Goal: Task Accomplishment & Management: Complete application form

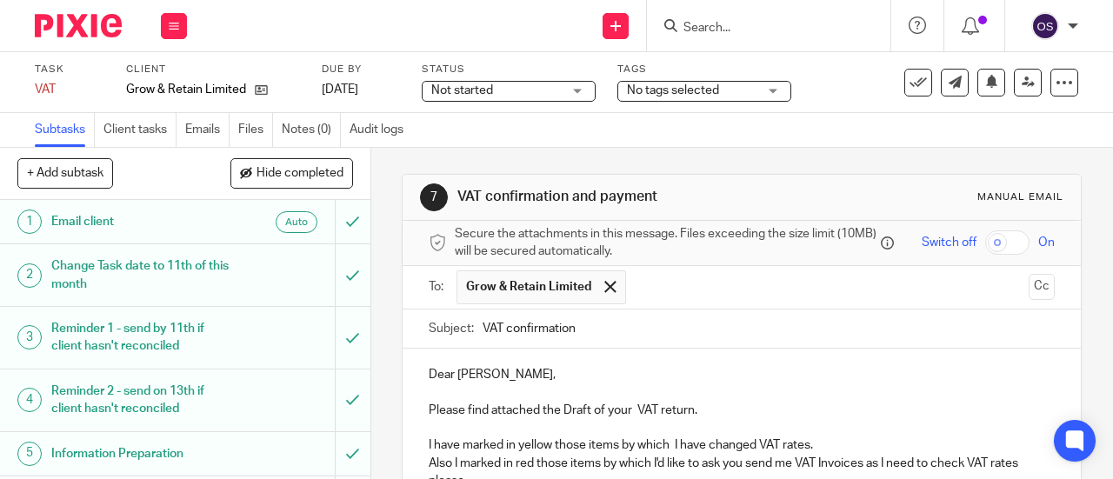
scroll to position [348, 0]
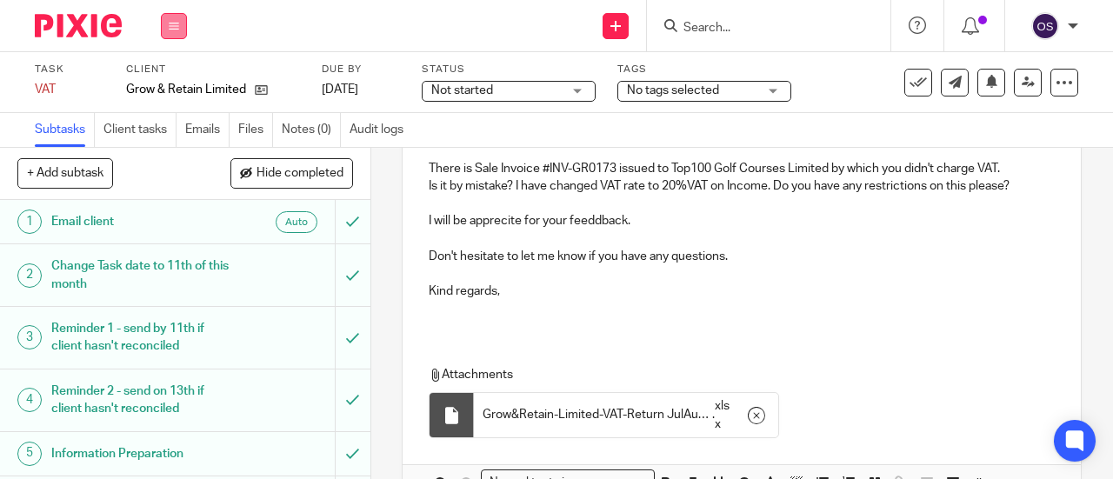
click at [183, 18] on button at bounding box center [174, 26] width 26 height 26
click at [171, 84] on link "Work" at bounding box center [165, 81] width 30 height 12
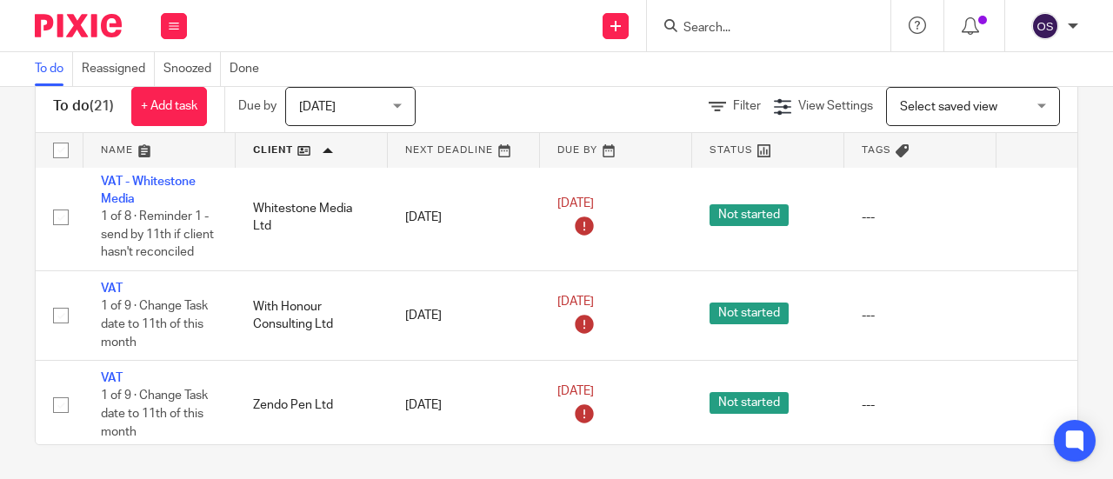
scroll to position [1665, 0]
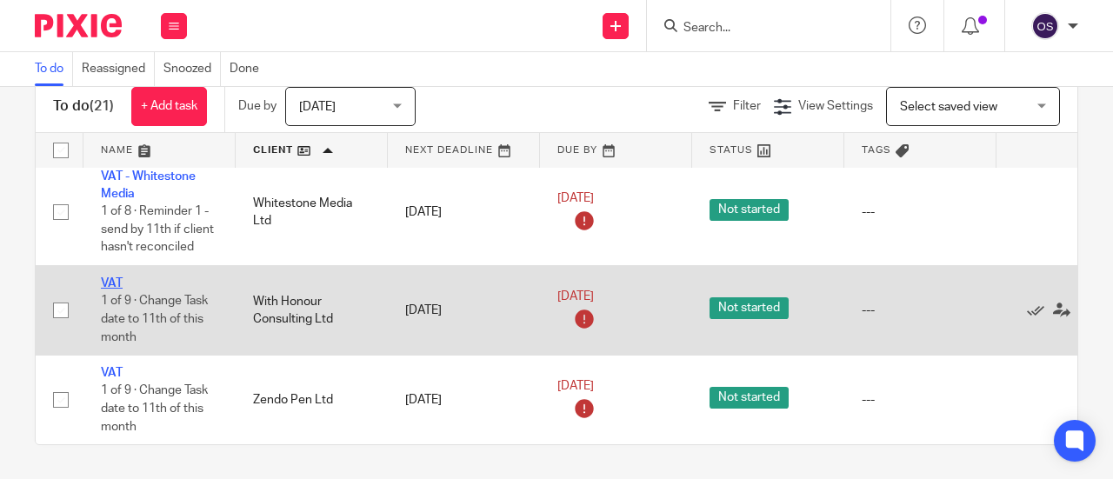
click at [112, 277] on link "VAT" at bounding box center [112, 283] width 22 height 12
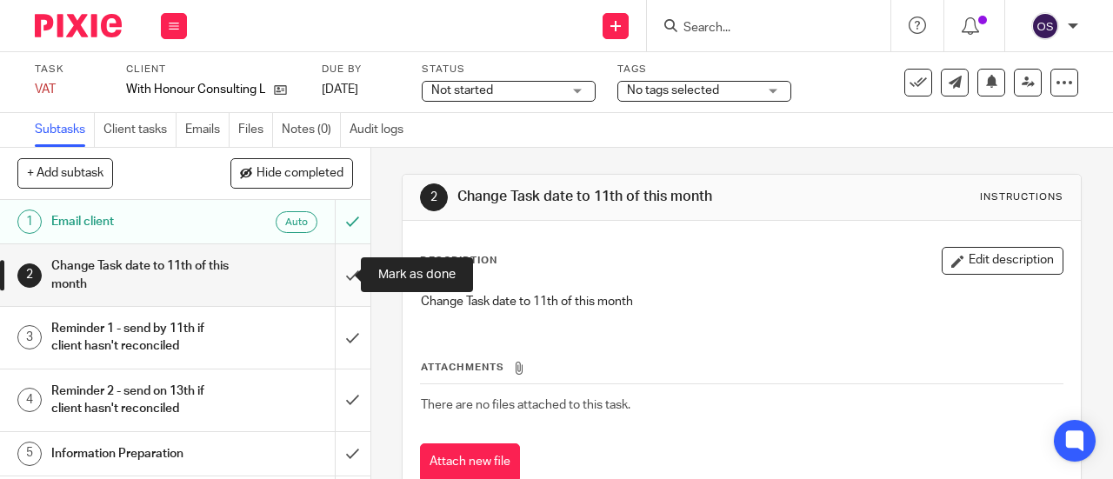
click at [330, 270] on input "submit" at bounding box center [185, 275] width 371 height 62
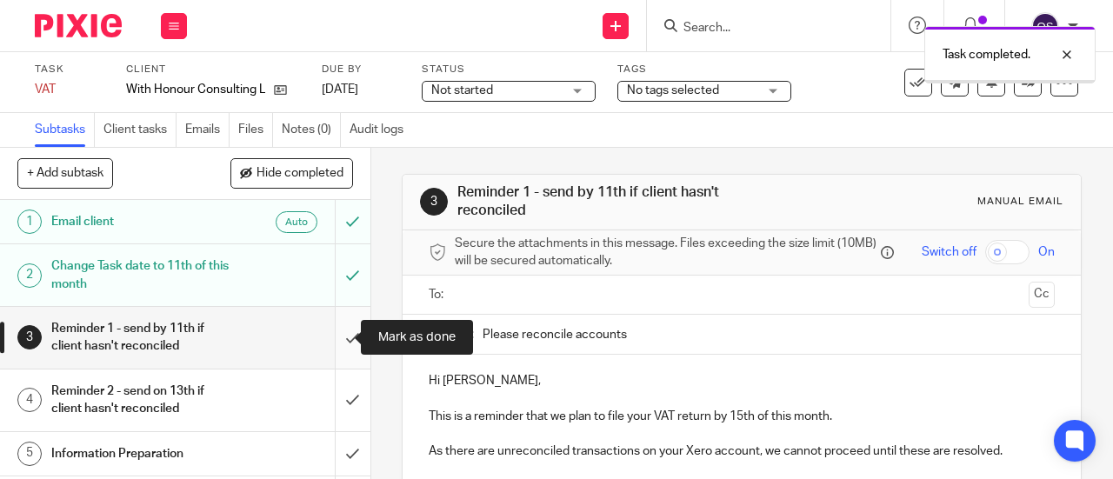
click at [335, 340] on input "submit" at bounding box center [185, 338] width 371 height 62
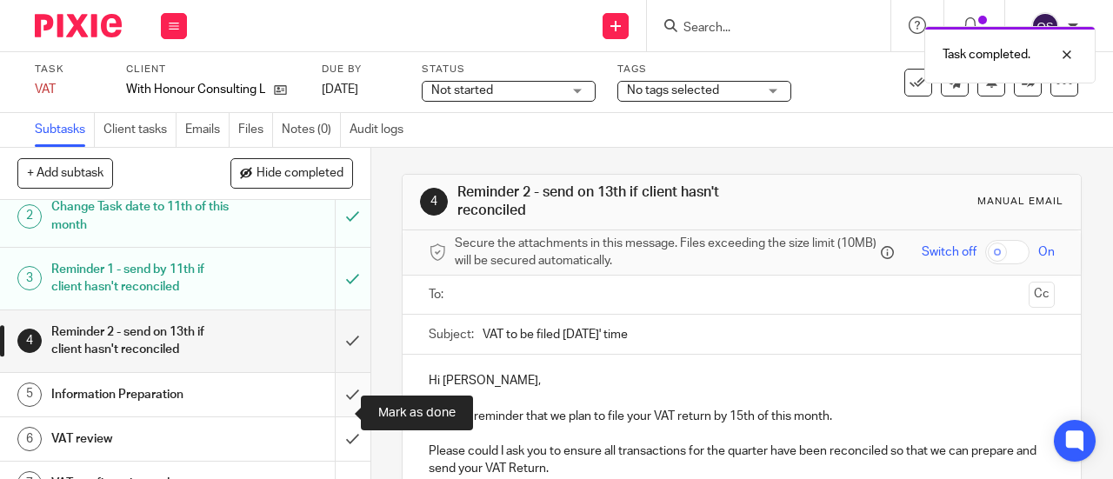
scroll to position [87, 0]
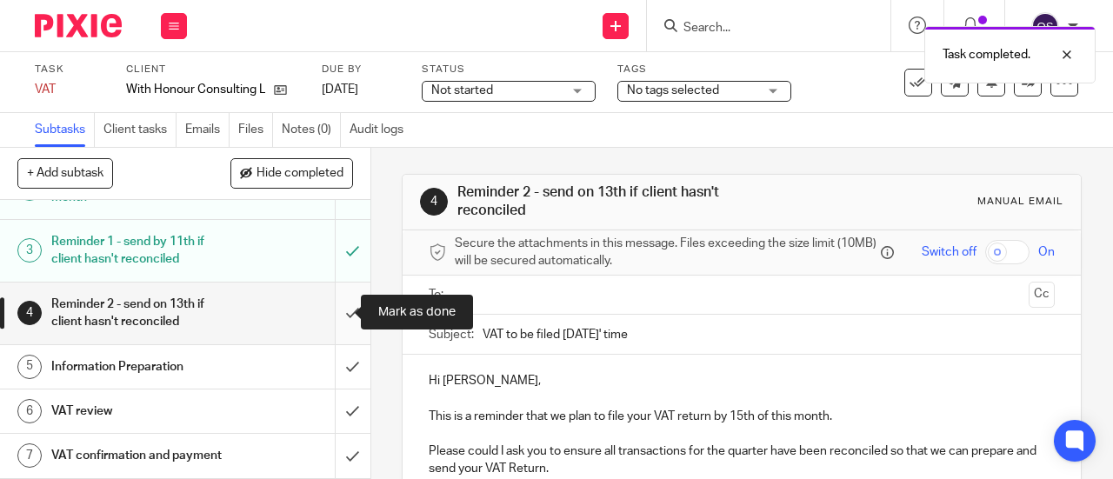
click at [332, 308] on input "submit" at bounding box center [185, 314] width 371 height 62
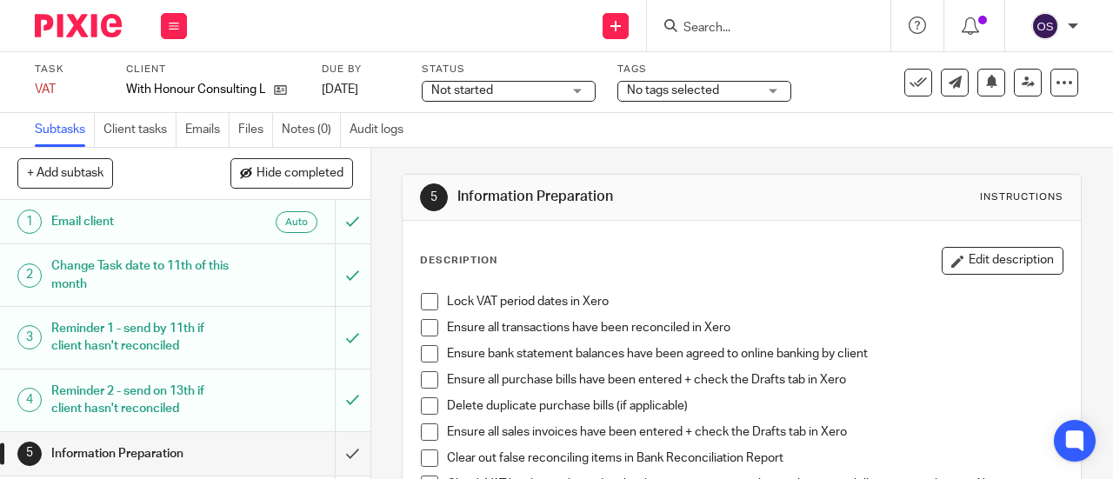
drag, startPoint x: 421, startPoint y: 298, endPoint x: 423, endPoint y: 313, distance: 14.9
click at [421, 298] on span at bounding box center [429, 301] width 17 height 17
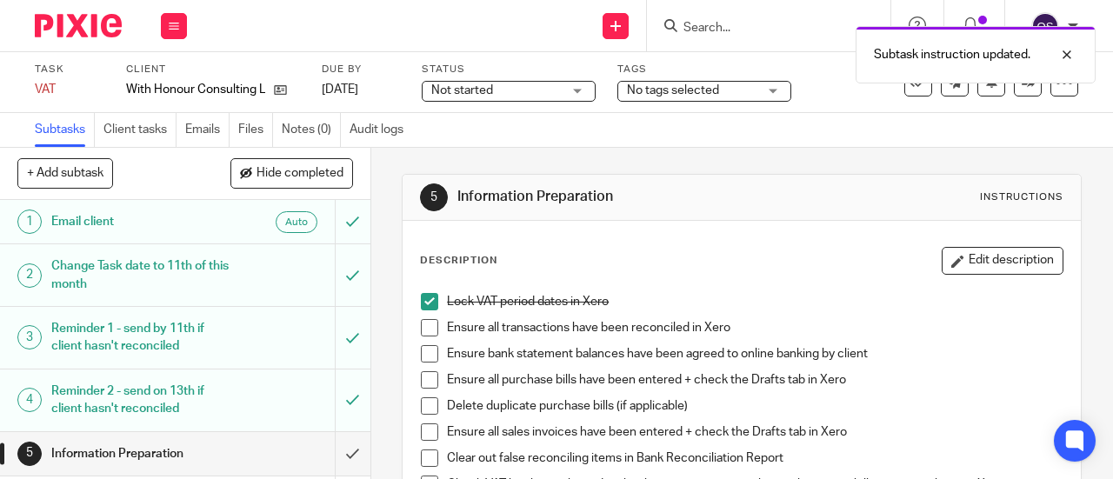
click at [426, 322] on span at bounding box center [429, 327] width 17 height 17
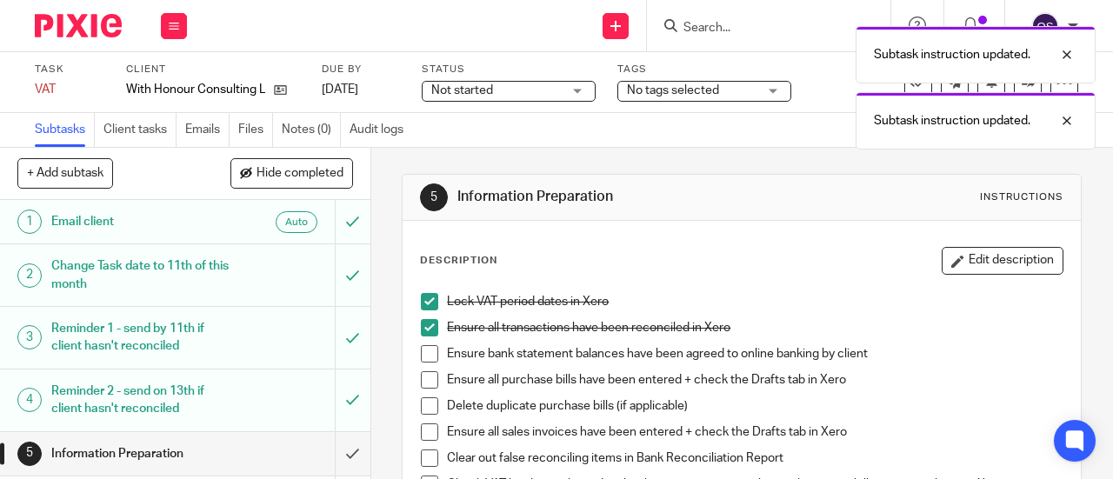
click at [425, 352] on span at bounding box center [429, 353] width 17 height 17
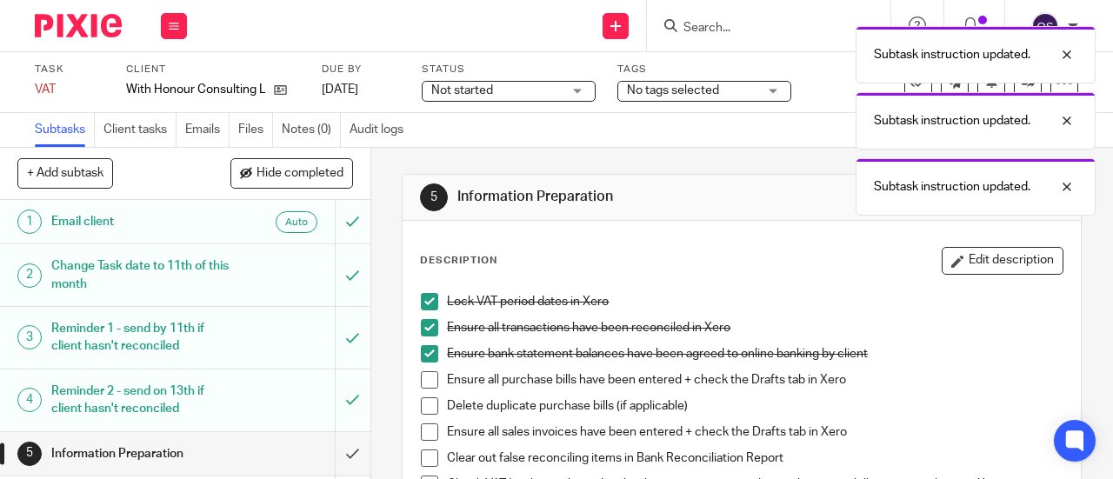
click at [427, 384] on span at bounding box center [429, 379] width 17 height 17
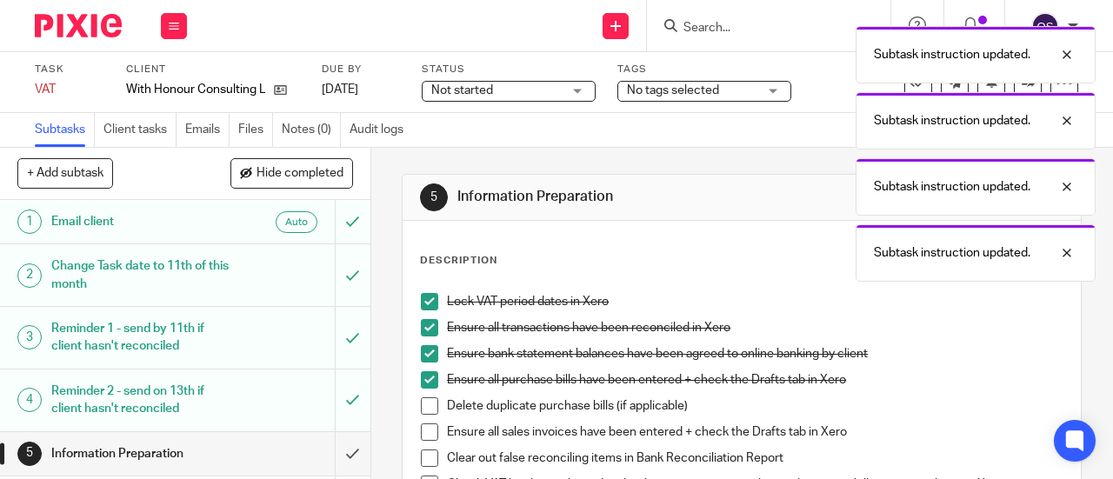
drag, startPoint x: 419, startPoint y: 401, endPoint x: 431, endPoint y: 434, distance: 35.2
click at [421, 402] on span at bounding box center [429, 405] width 17 height 17
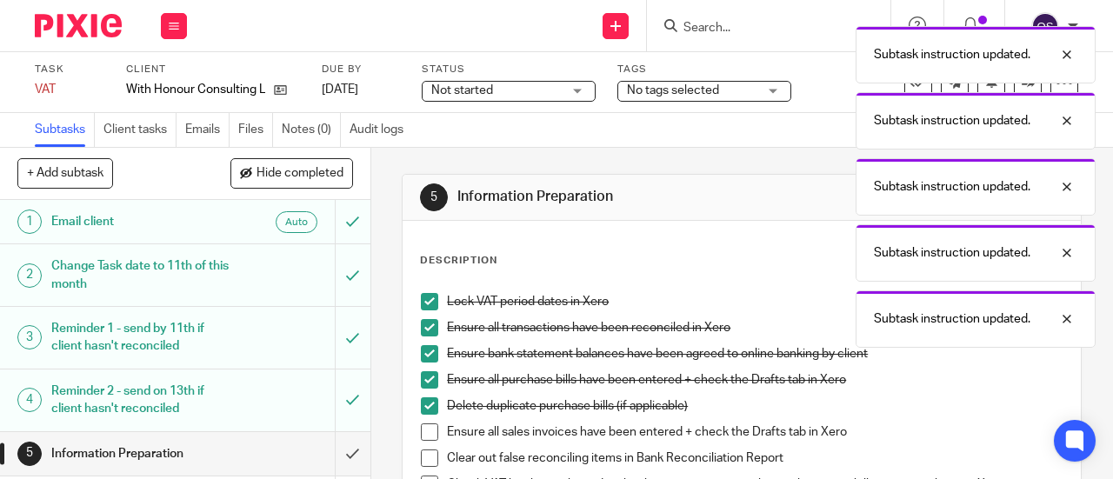
click at [424, 431] on span at bounding box center [429, 432] width 17 height 17
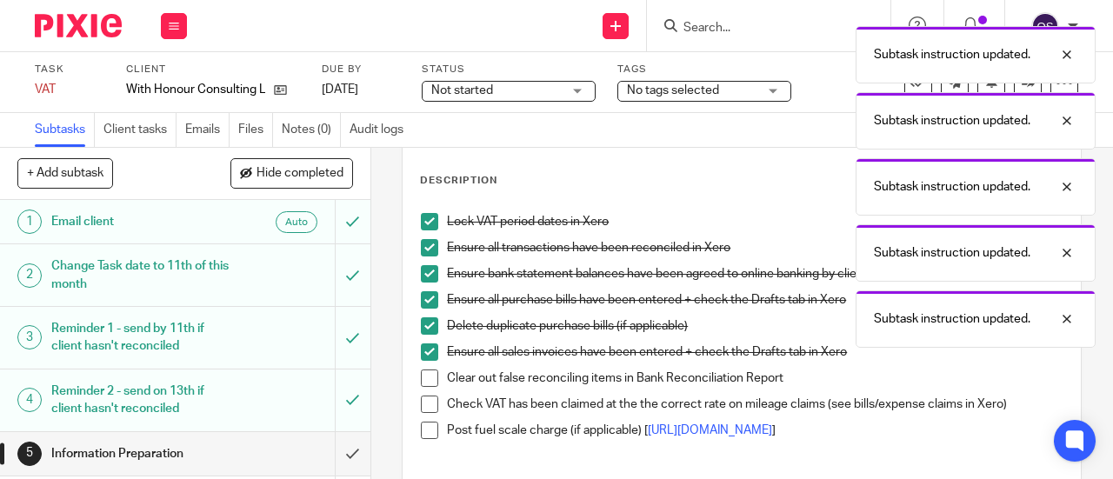
scroll to position [174, 0]
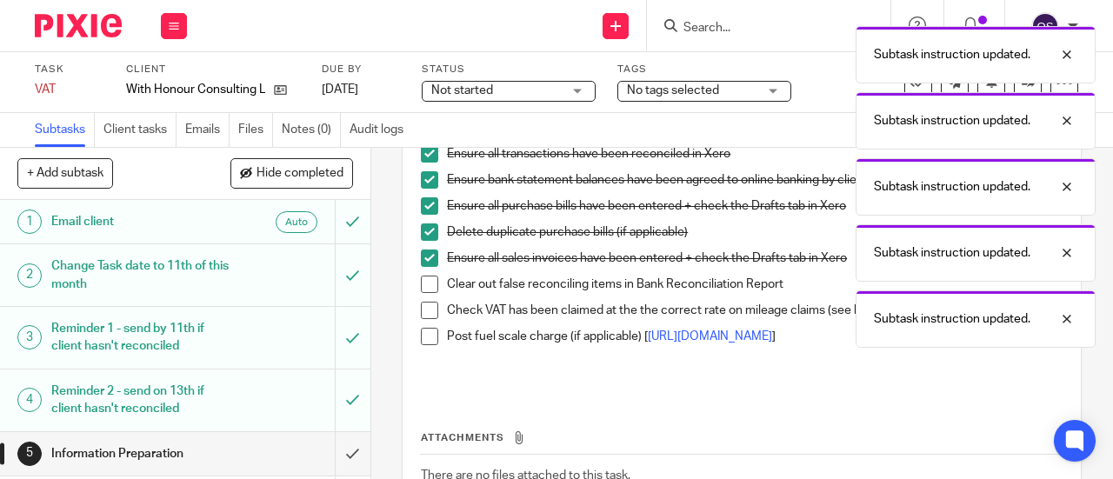
click at [424, 286] on span at bounding box center [429, 284] width 17 height 17
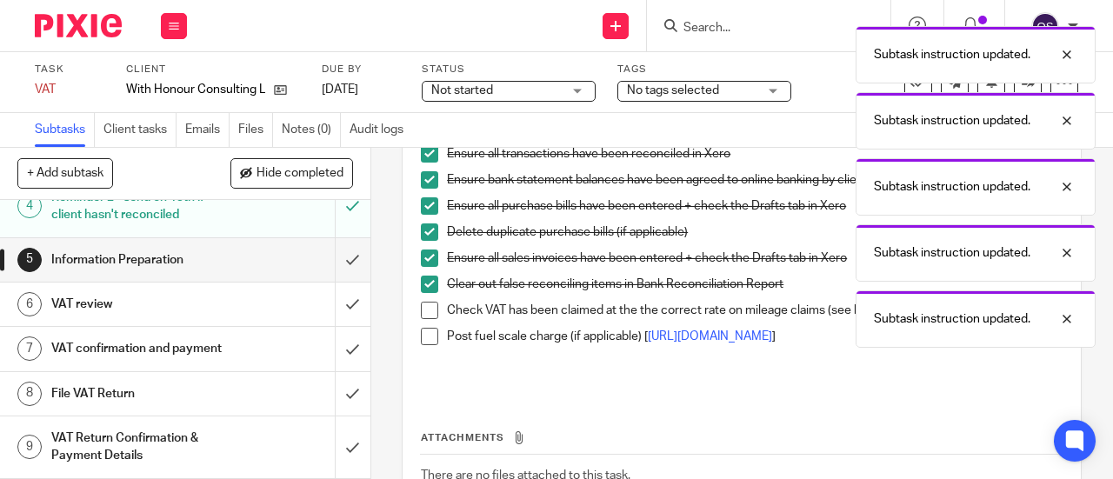
scroll to position [209, 0]
click at [339, 238] on input "submit" at bounding box center [185, 259] width 371 height 43
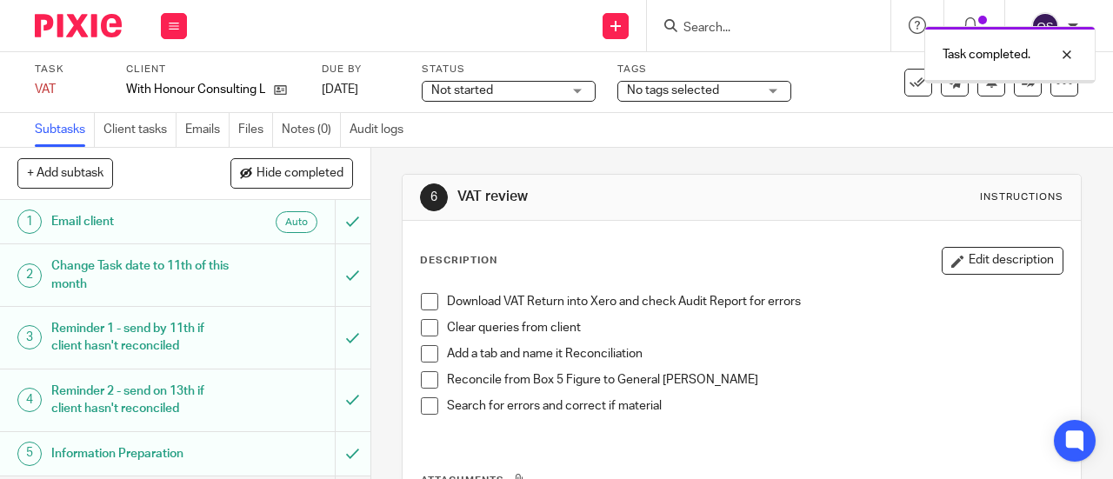
click at [426, 299] on span at bounding box center [429, 301] width 17 height 17
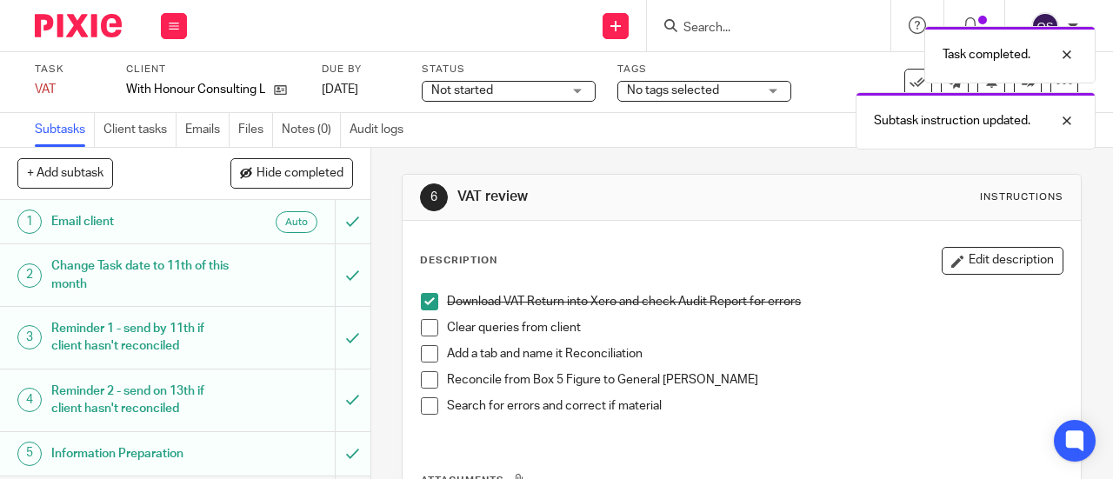
click at [423, 333] on span at bounding box center [429, 327] width 17 height 17
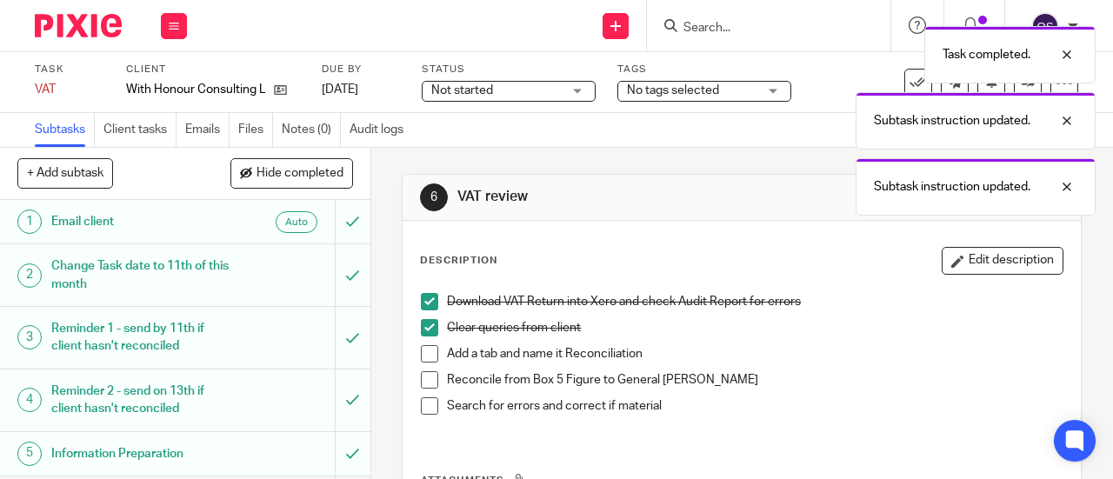
click at [421, 351] on span at bounding box center [429, 353] width 17 height 17
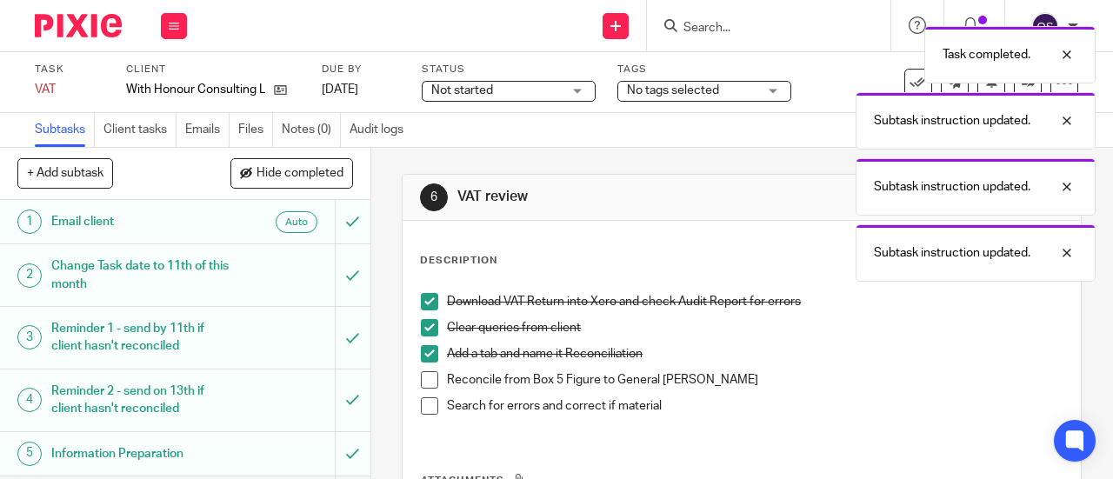
click at [427, 373] on span at bounding box center [429, 379] width 17 height 17
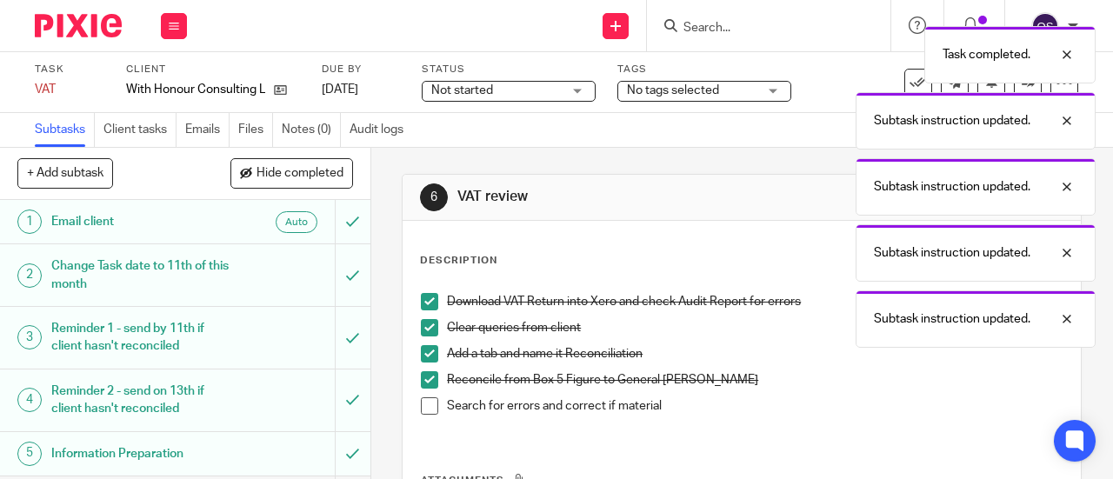
drag, startPoint x: 424, startPoint y: 407, endPoint x: 368, endPoint y: 415, distance: 57.1
click at [424, 406] on span at bounding box center [429, 405] width 17 height 17
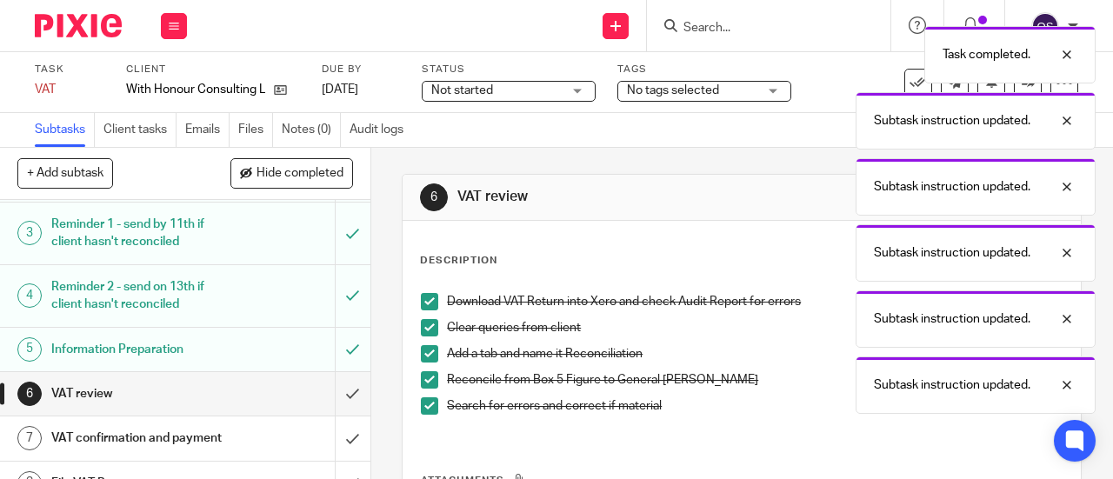
scroll to position [174, 0]
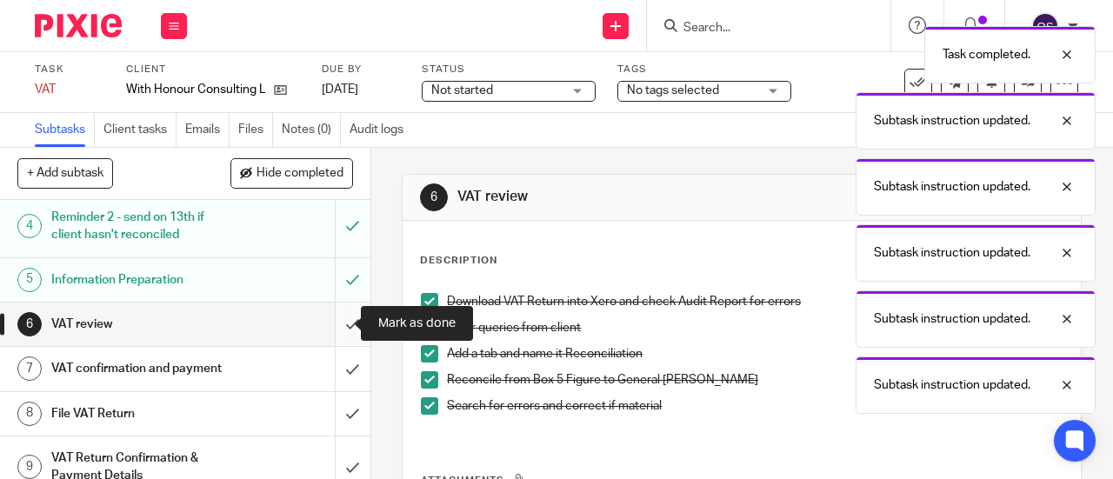
click at [331, 310] on input "submit" at bounding box center [185, 324] width 371 height 43
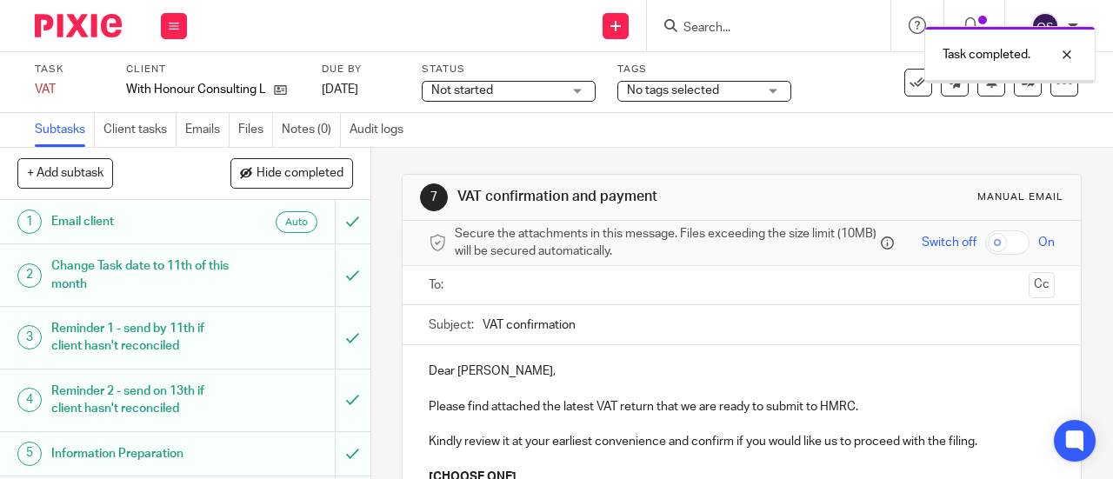
click at [501, 275] on div at bounding box center [743, 285] width 572 height 39
click at [504, 286] on input "text" at bounding box center [741, 286] width 561 height 20
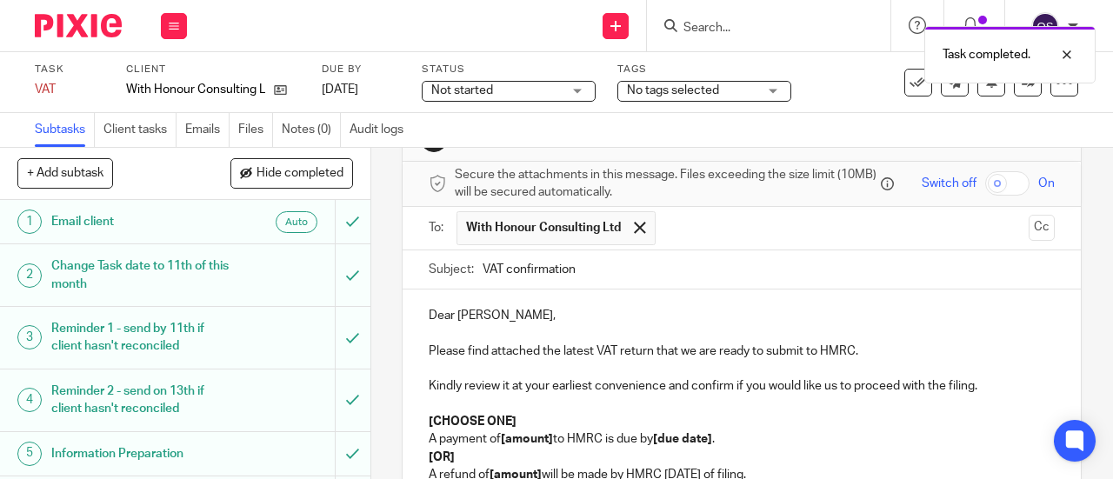
scroll to position [87, 0]
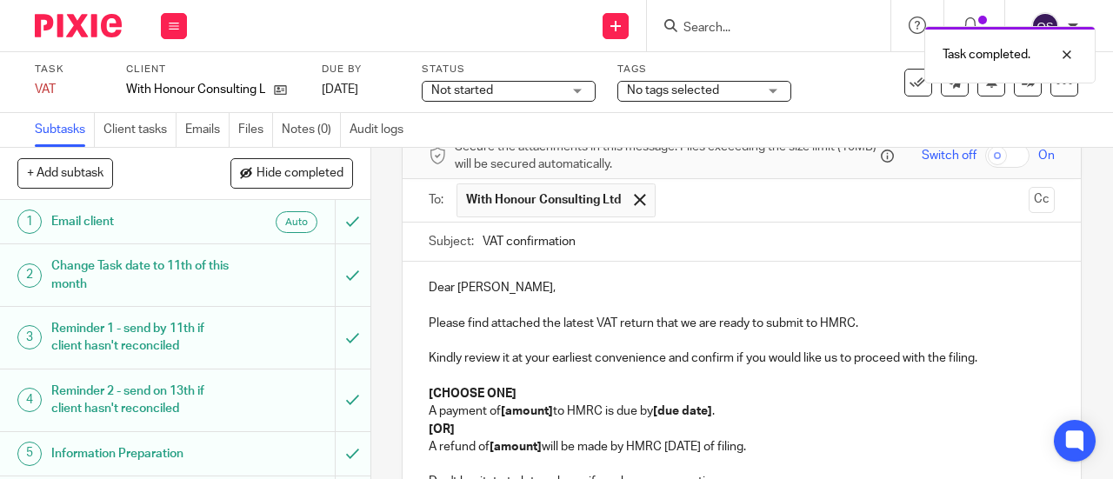
click at [863, 328] on p "Please find attached the latest VAT return that we are ready to submit to HMRC." at bounding box center [742, 323] width 626 height 17
click at [1002, 367] on p "Kindly review it at your earliest convenience and confirm if you would like us …" at bounding box center [742, 358] width 626 height 17
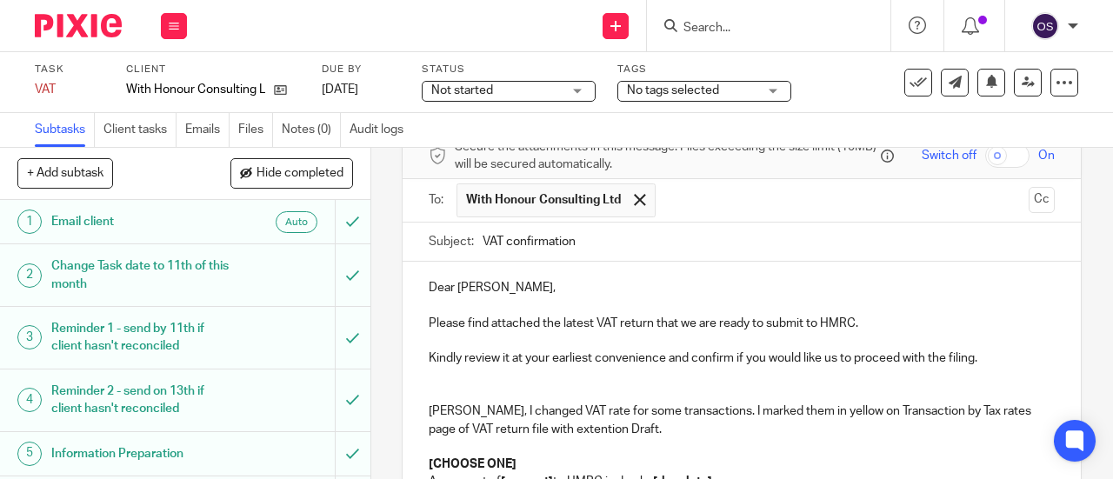
click at [593, 378] on p at bounding box center [742, 376] width 626 height 17
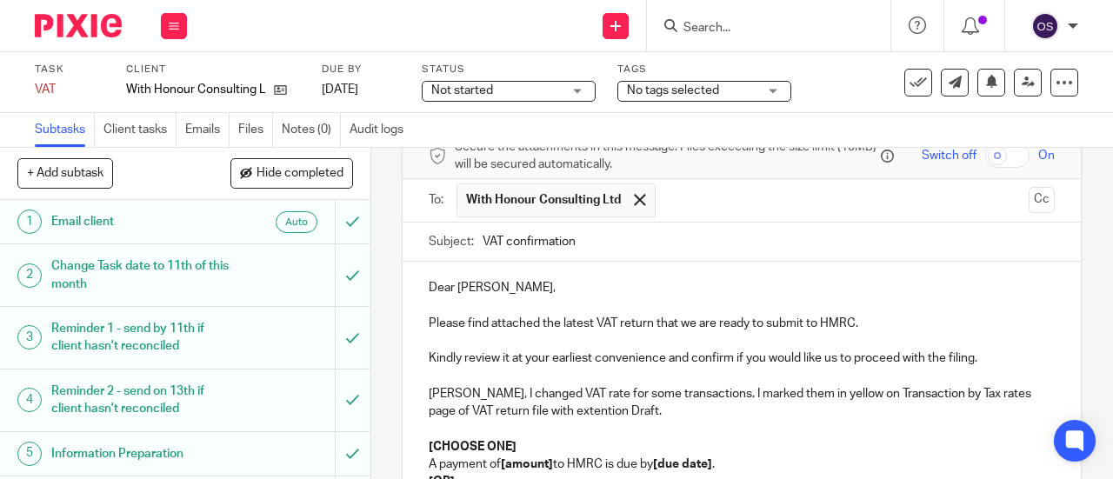
scroll to position [174, 0]
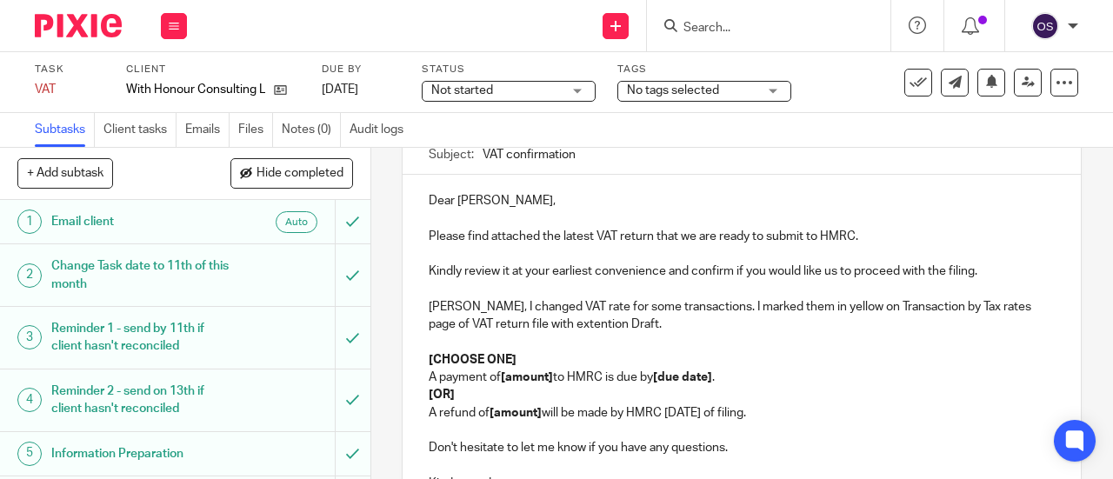
click at [640, 325] on p "William, I changed VAT rate for some transactions. I marked them in yellow on T…" at bounding box center [742, 316] width 626 height 36
click at [909, 310] on p "William, I changed VAT rate for some transactions. I marked them in yellow on T…" at bounding box center [742, 316] width 626 height 36
click at [979, 313] on p "William, I changed VAT rate for some transactions. I marked them in yellow on T…" at bounding box center [742, 316] width 626 height 36
click at [684, 334] on p "William, I changed VAT rate for some transactions. I marked them in yellow on T…" at bounding box center [742, 316] width 626 height 36
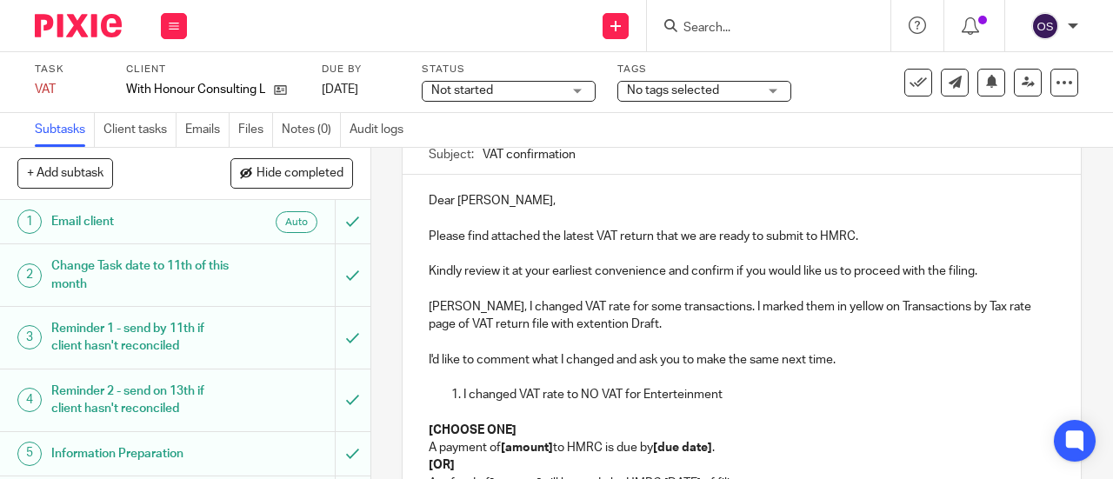
drag, startPoint x: 741, startPoint y: 397, endPoint x: 640, endPoint y: 404, distance: 101.1
click at [640, 404] on p "I changed VAT rate to NO VAT for Enterteinment" at bounding box center [759, 394] width 591 height 17
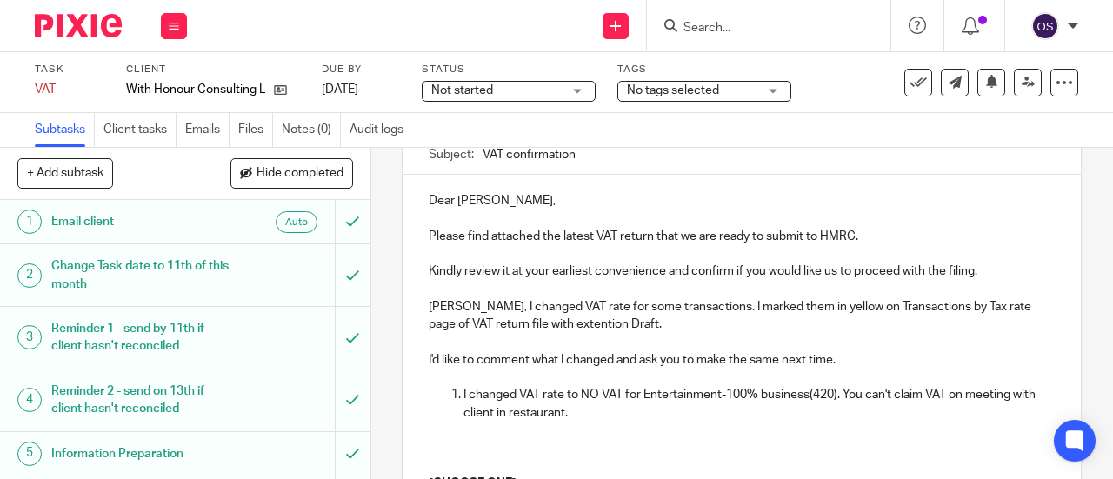
click at [959, 399] on p "I changed VAT rate to NO VAT for Entertainment-100% business(420). You can't cl…" at bounding box center [759, 404] width 591 height 36
click at [527, 422] on p "I changed VAT rate to NO VAT for Entertainment-100% business(420). You can't cl…" at bounding box center [759, 404] width 591 height 36
click at [622, 421] on p "I changed VAT rate to NO VAT for Entertainment-100% business(420). You can't cl…" at bounding box center [759, 404] width 591 height 36
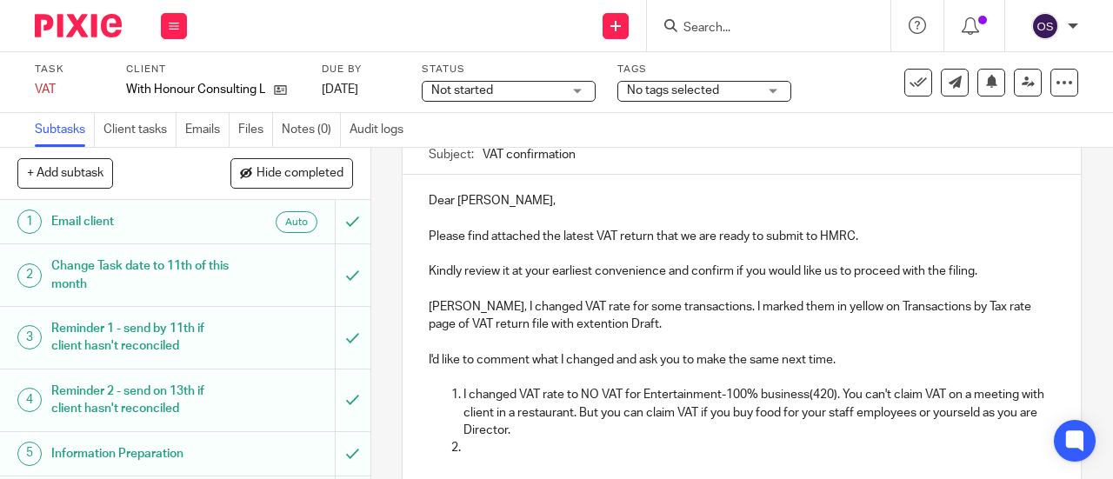
click at [1003, 411] on p "I changed VAT rate to NO VAT for Entertainment-100% business(420). You can't cl…" at bounding box center [759, 412] width 591 height 53
click at [569, 451] on p at bounding box center [759, 447] width 591 height 17
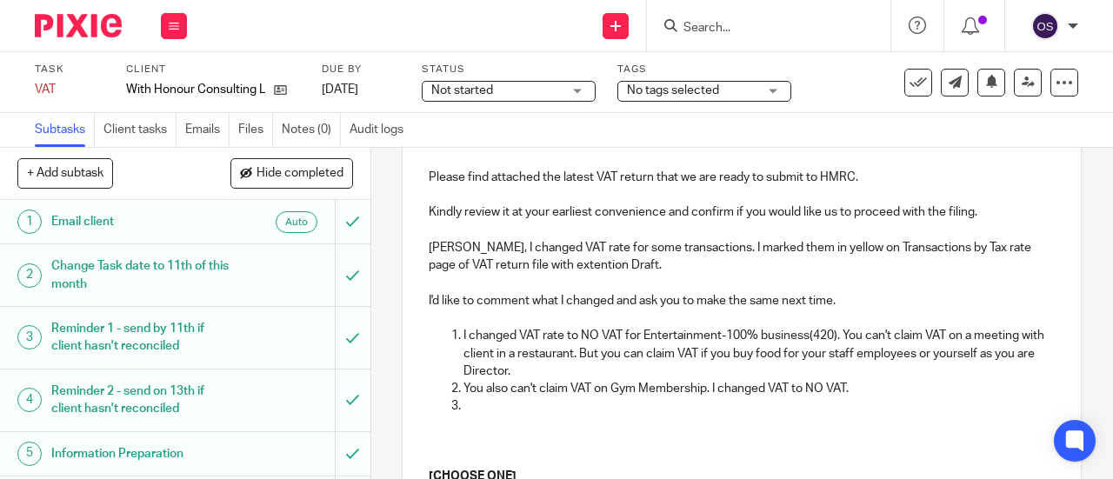
scroll to position [261, 0]
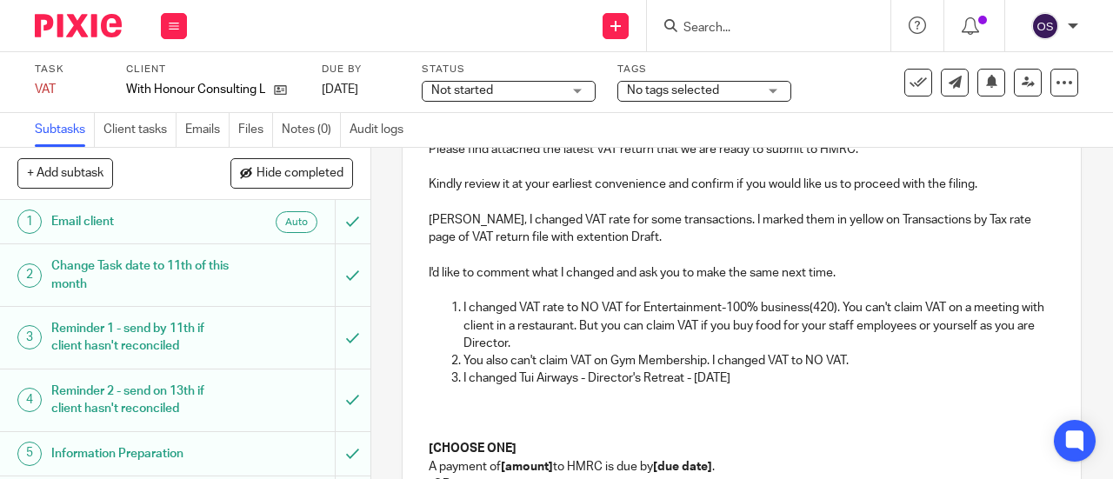
click at [517, 387] on p "I changed Tui Airways - Director's Retreat - Aug 2025" at bounding box center [759, 378] width 591 height 17
click at [780, 385] on p "I changed Tui Airways - Director's Retreat - Aug 2025" at bounding box center [759, 378] width 591 height 17
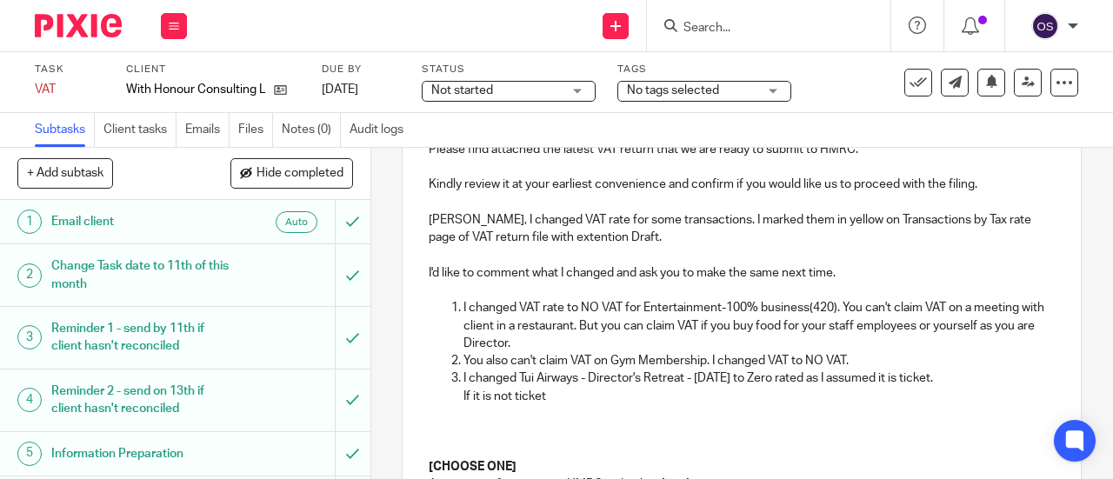
click at [911, 382] on p "I changed Tui Airways - Director's Retreat - Aug 2025 to Zero rated as I assume…" at bounding box center [759, 378] width 591 height 17
click at [602, 403] on p "If it is not ticket" at bounding box center [759, 396] width 591 height 17
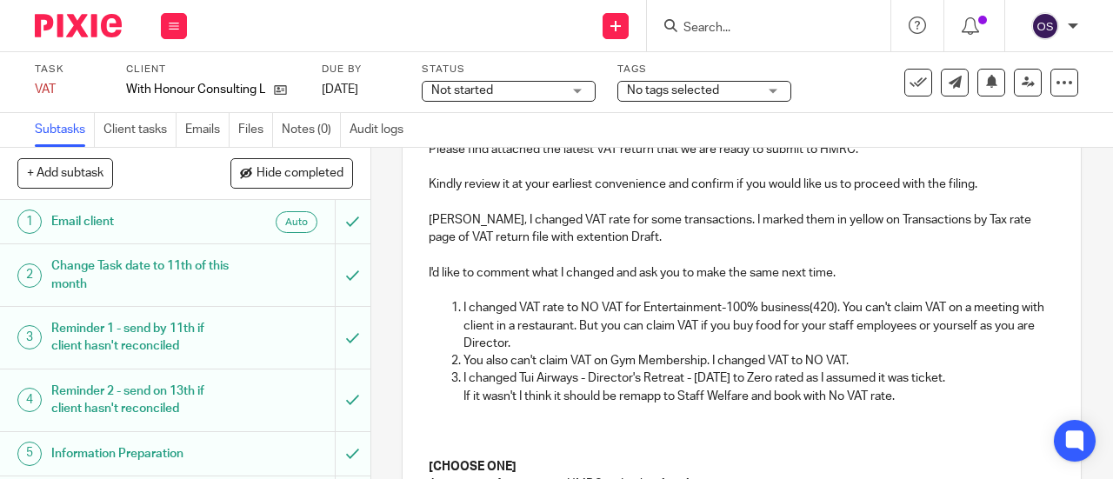
click at [788, 364] on p "You also can't claim VAT on Gym Membership. I changed VAT to NO VAT." at bounding box center [759, 360] width 591 height 17
click at [929, 384] on p "I changed Tui Airways - Director's Retreat - Aug 2025 to Zero rated as I assume…" at bounding box center [759, 378] width 591 height 17
click at [917, 404] on p "If it wasn't I think it should be remapp to Staff Welfare and book with No VAT …" at bounding box center [759, 396] width 591 height 17
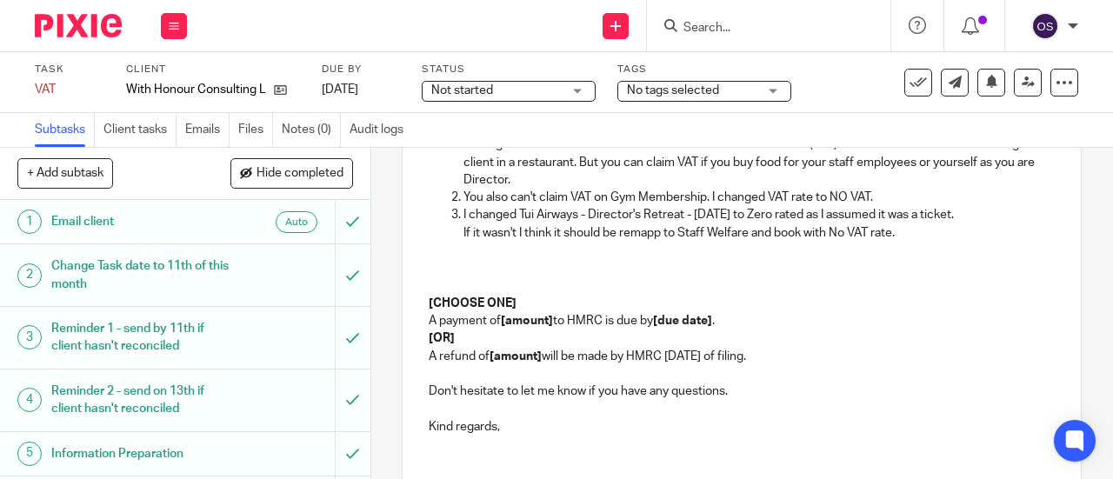
scroll to position [435, 0]
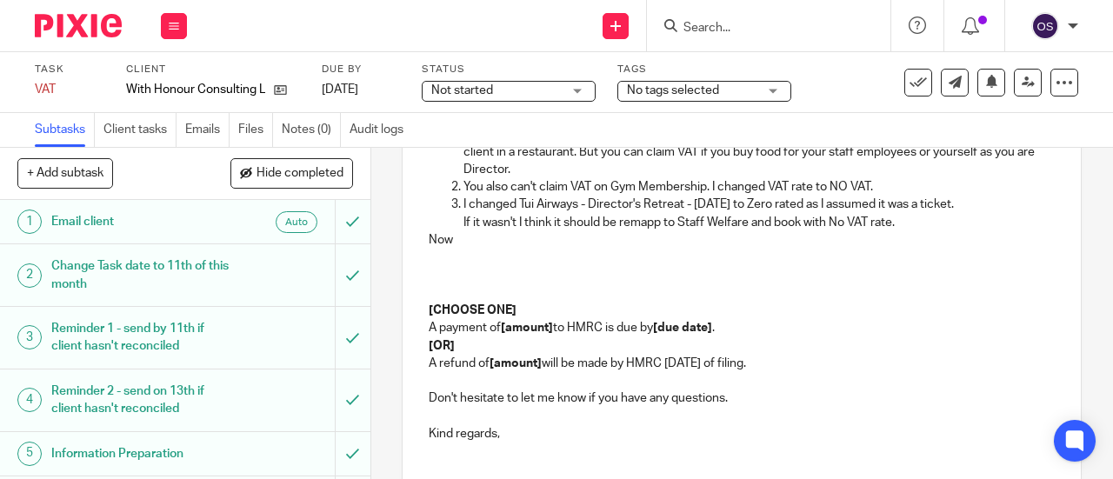
click at [494, 255] on p at bounding box center [742, 257] width 626 height 17
click at [494, 300] on p at bounding box center [742, 292] width 626 height 17
drag, startPoint x: 517, startPoint y: 320, endPoint x: 401, endPoint y: 252, distance: 134.1
click at [403, 252] on div "Dear William, Please find attached the latest VAT return that we are ready to s…" at bounding box center [742, 193] width 678 height 559
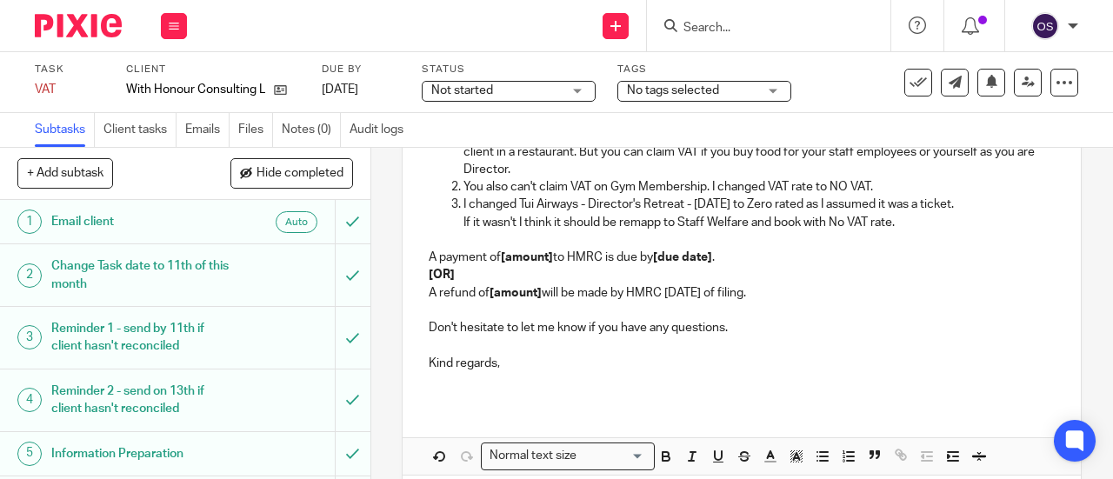
click at [550, 264] on strong "[amount]" at bounding box center [527, 257] width 52 height 12
click at [501, 260] on strong "4,278.96" at bounding box center [524, 257] width 47 height 12
click at [508, 264] on p "A payment of £ 4,278.96 to HMRC is due by [due date] ." at bounding box center [742, 257] width 626 height 17
click at [505, 262] on p "A payment of £ 4,278.96 to HMRC is due by [due date] ." at bounding box center [742, 257] width 626 height 17
click at [663, 461] on icon "button" at bounding box center [666, 459] width 7 height 4
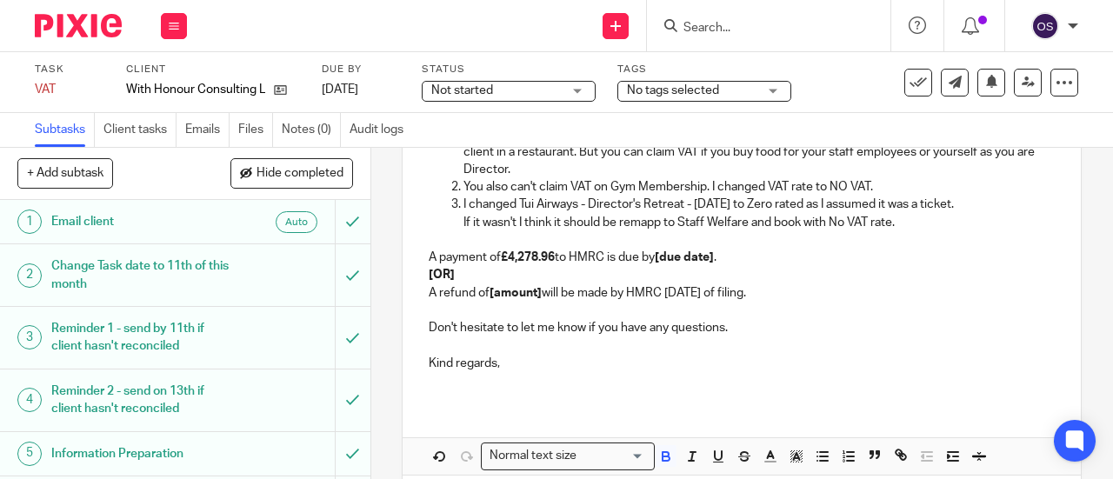
drag, startPoint x: 654, startPoint y: 337, endPoint x: 698, endPoint y: 298, distance: 57.9
click at [656, 333] on p "Don't hesitate to let me know if you have any questions." at bounding box center [742, 327] width 626 height 17
click at [714, 262] on strong "[due date]" at bounding box center [684, 257] width 59 height 12
drag, startPoint x: 812, startPoint y: 301, endPoint x: 377, endPoint y: 290, distance: 435.0
click at [377, 290] on div "7 VAT confirmation and payment Manual email Secure the attachments in this mess…" at bounding box center [742, 313] width 742 height 331
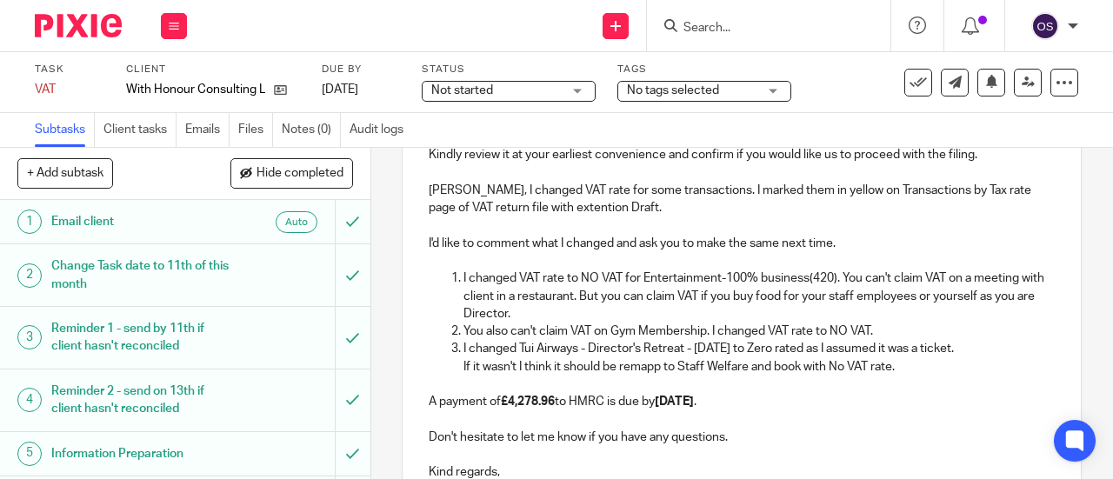
scroll to position [174, 0]
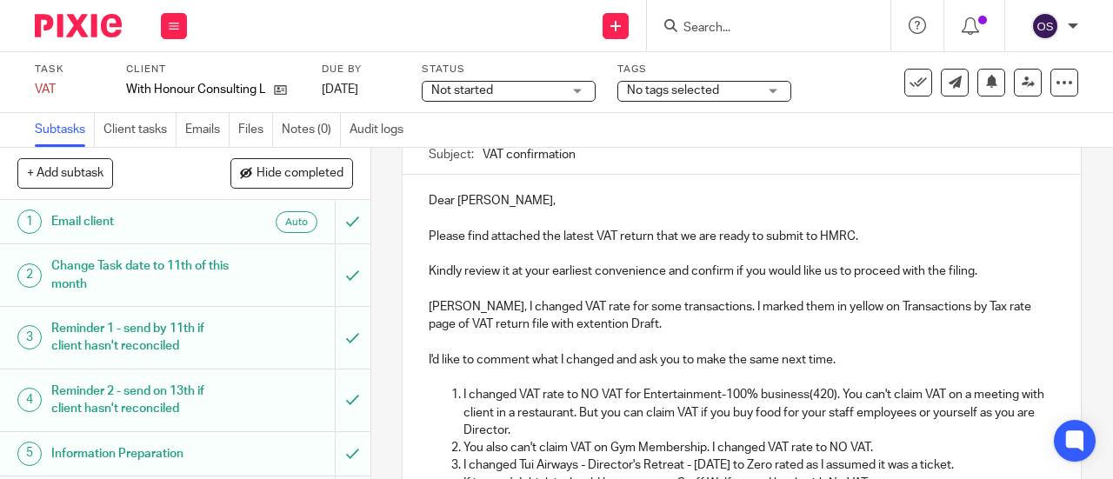
click at [828, 368] on p "I'd like to comment what I changed and ask you to make the same next time." at bounding box center [742, 359] width 626 height 17
click at [833, 364] on p "I'd like to comment what I changed and ask you to make the same next time." at bounding box center [742, 359] width 626 height 17
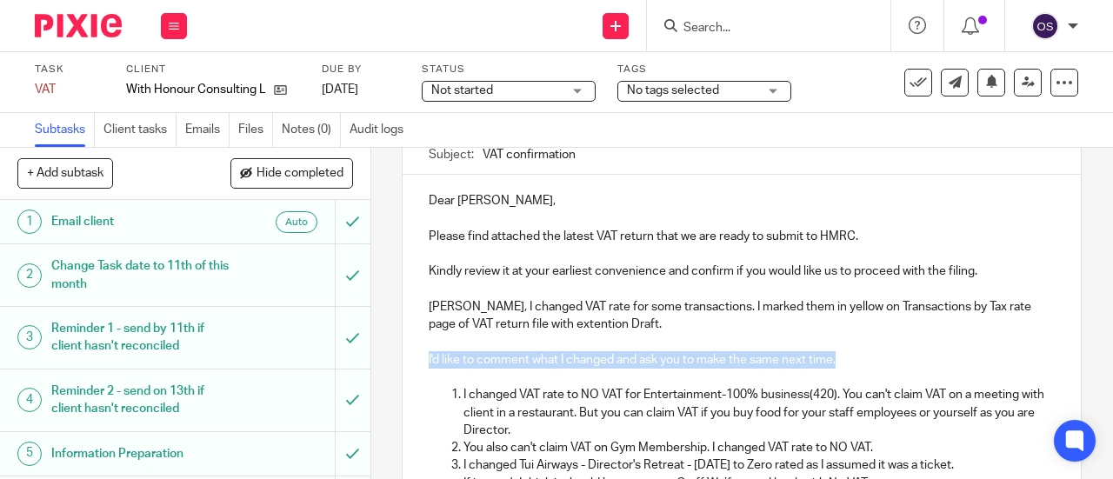
click at [831, 367] on p "I'd like to comment what I changed and ask you to make the same next time." at bounding box center [742, 359] width 626 height 17
click at [830, 369] on p "I'd like to comment what I changed and ask you to make the same next time." at bounding box center [742, 359] width 626 height 17
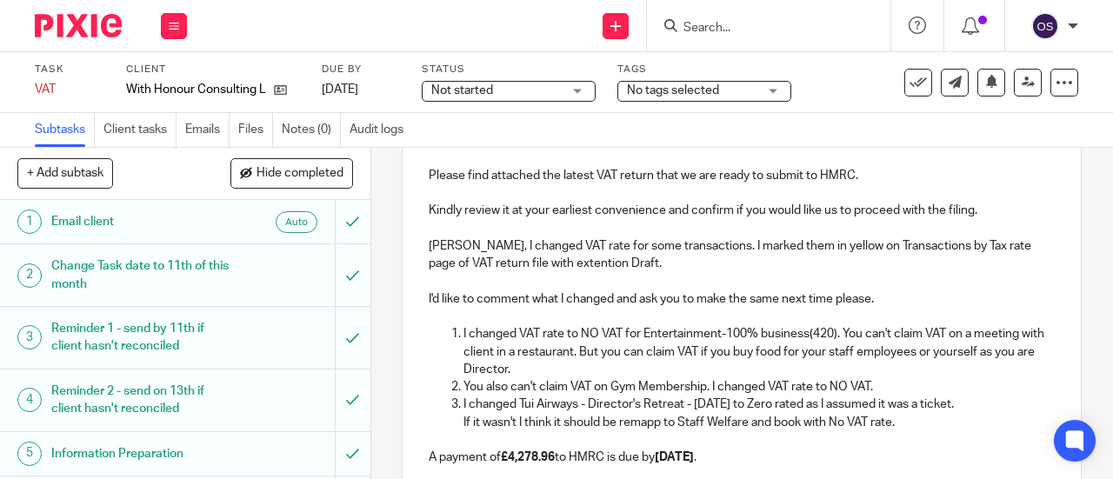
scroll to position [348, 0]
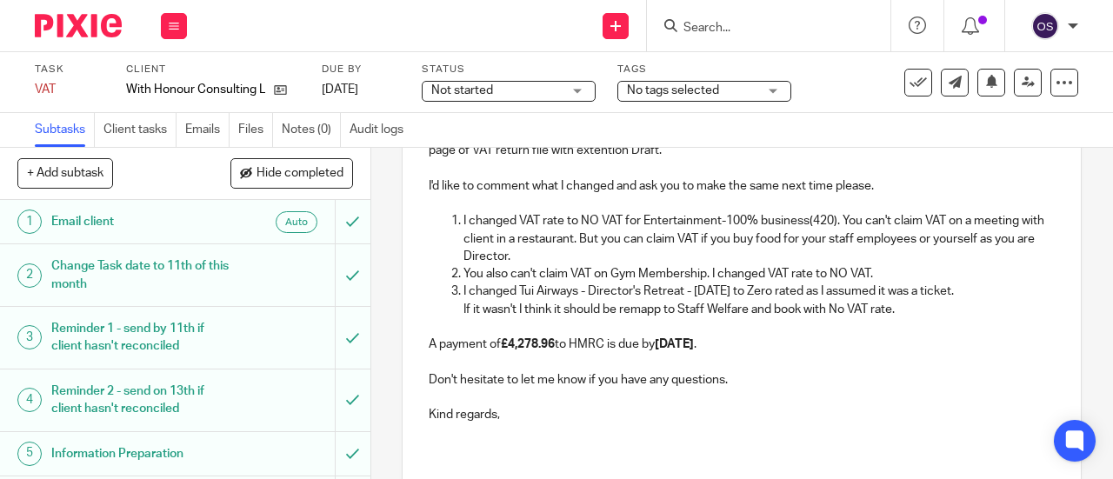
click at [972, 224] on p "I changed VAT rate to NO VAT for Entertainment-100% business(420). You can't cl…" at bounding box center [759, 238] width 591 height 53
click at [1006, 226] on p "I changed VAT rate to NO VAT for Entertainment-100% business(420). You can't cl…" at bounding box center [759, 238] width 591 height 53
click at [511, 244] on p "I changed VAT rate to NO VAT for Entertainment-100% business(420). You can't cl…" at bounding box center [759, 238] width 591 height 53
click at [512, 244] on p "I changed VAT rate to NO VAT for Entertainment-100% business(420). You can't cl…" at bounding box center [759, 238] width 591 height 53
click at [543, 245] on p "I changed VAT rate to NO VAT for Entertainment-100% business(420). You can't cl…" at bounding box center [759, 238] width 591 height 53
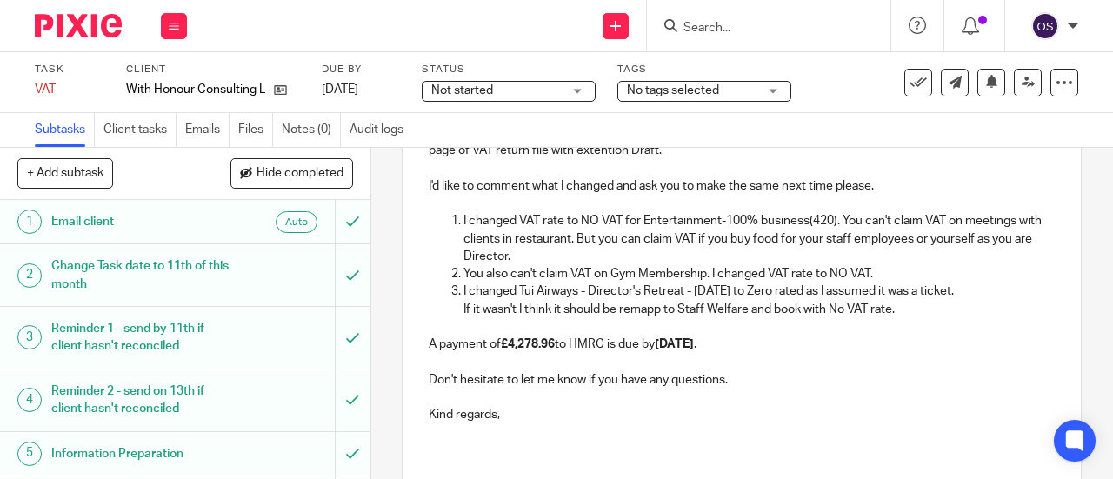
click at [588, 244] on p "I changed VAT rate to NO VAT for Entertainment-100% business(420). You can't cl…" at bounding box center [759, 238] width 591 height 53
click at [590, 244] on p "I changed VAT rate to NO VAT for Entertainment-100% business(420). You can't cl…" at bounding box center [759, 238] width 591 height 53
click at [454, 316] on ol "I changed VAT rate to NO VAT for Entertainment-100% business(420). You can't cl…" at bounding box center [742, 265] width 626 height 106
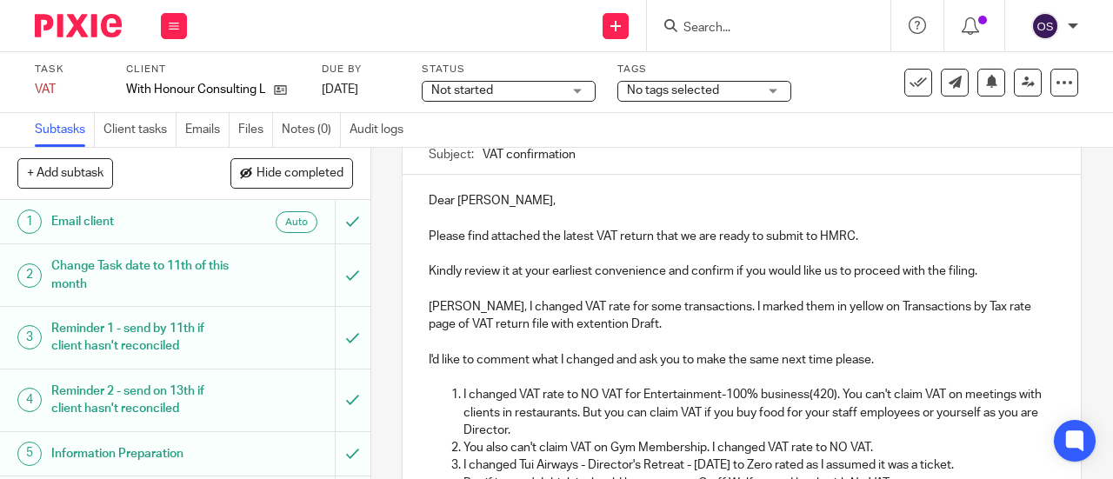
scroll to position [87, 0]
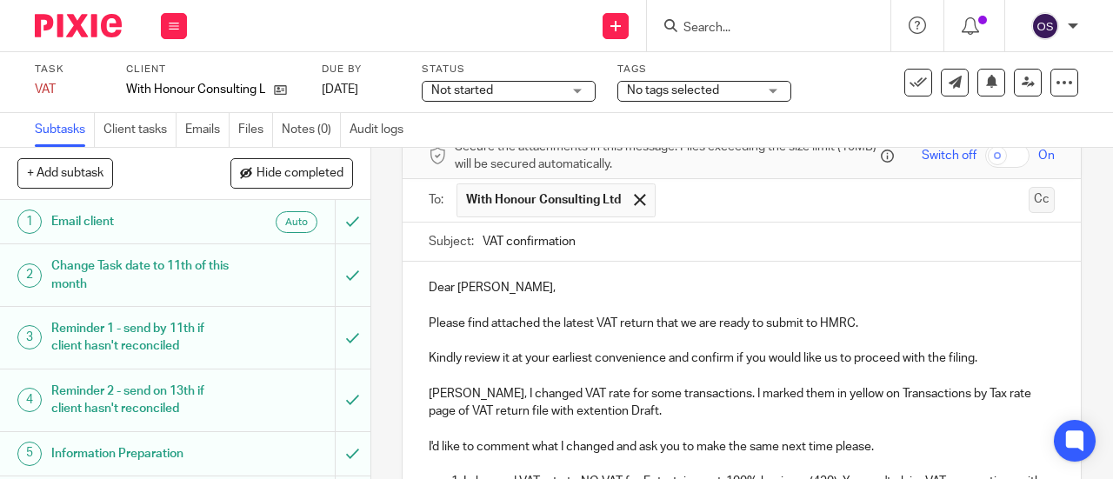
click at [1029, 204] on button "Cc" at bounding box center [1042, 200] width 26 height 26
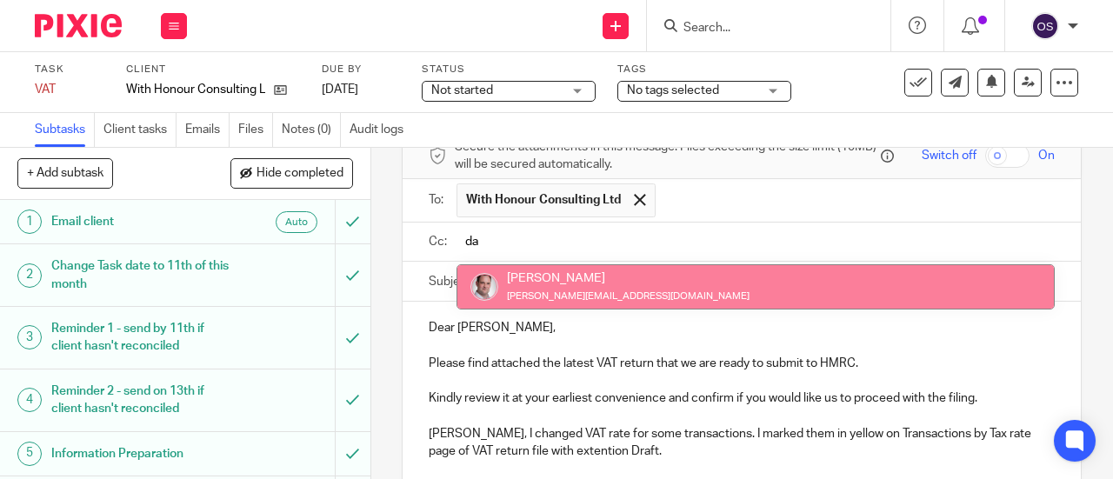
type input "da"
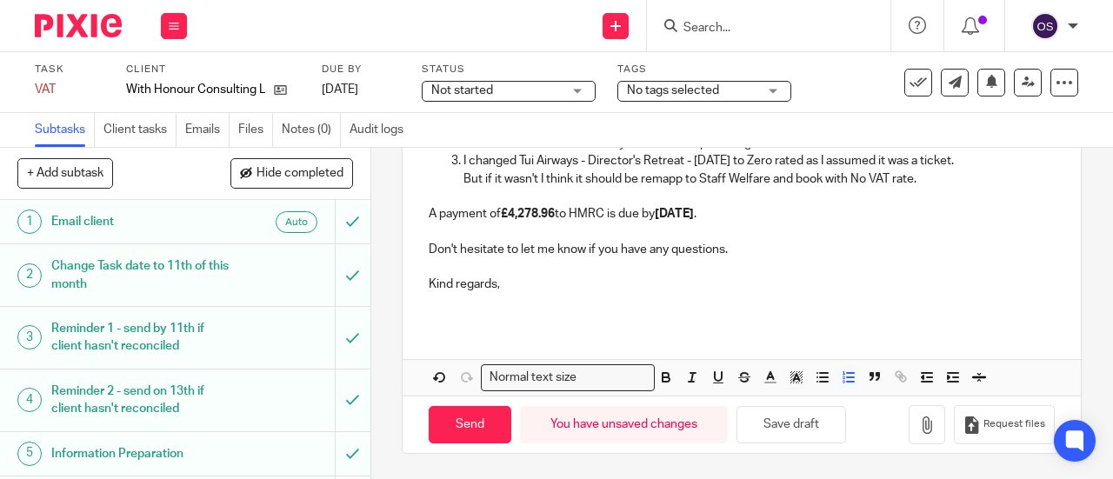
scroll to position [524, 0]
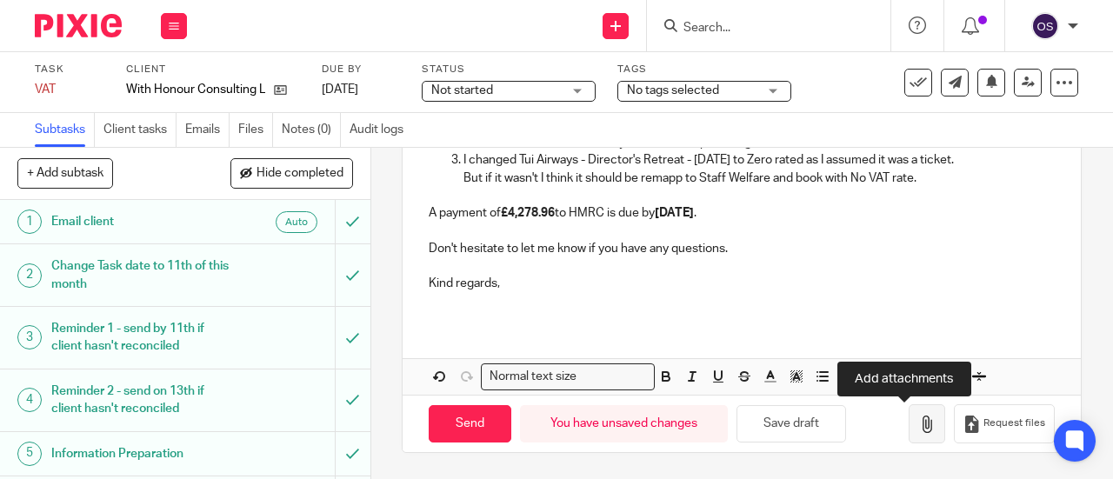
click at [918, 425] on icon "button" at bounding box center [926, 424] width 17 height 17
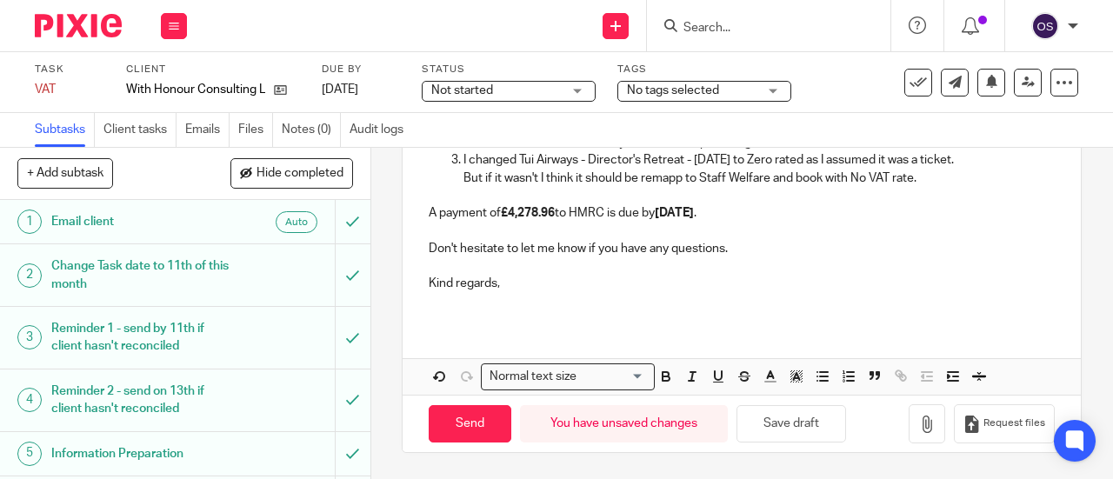
click at [727, 310] on p at bounding box center [742, 300] width 626 height 17
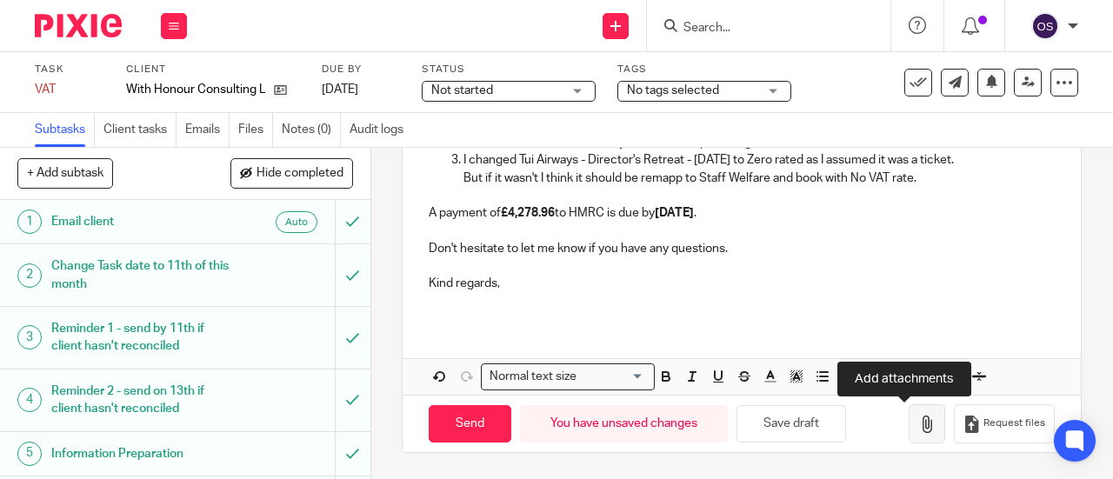
click at [918, 424] on icon "button" at bounding box center [926, 424] width 17 height 17
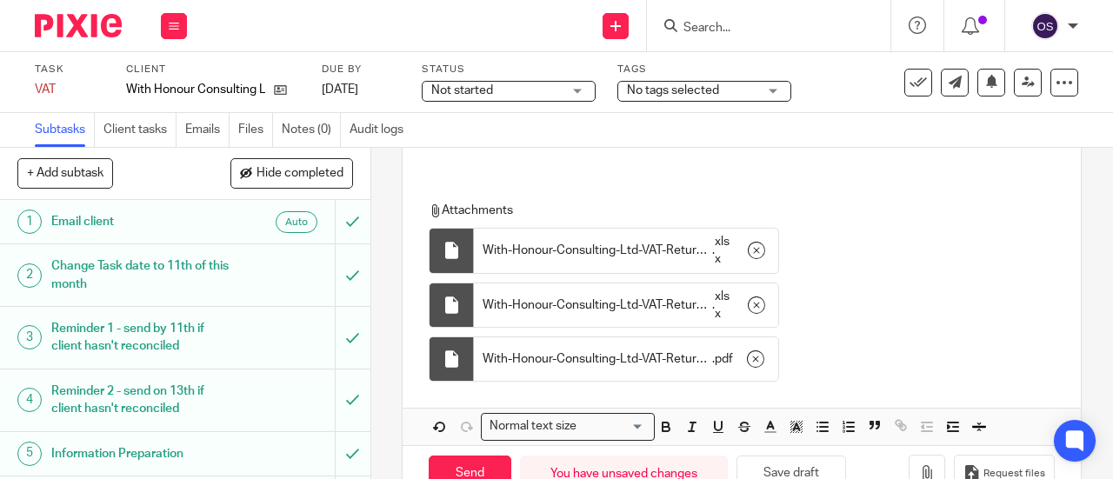
scroll to position [696, 0]
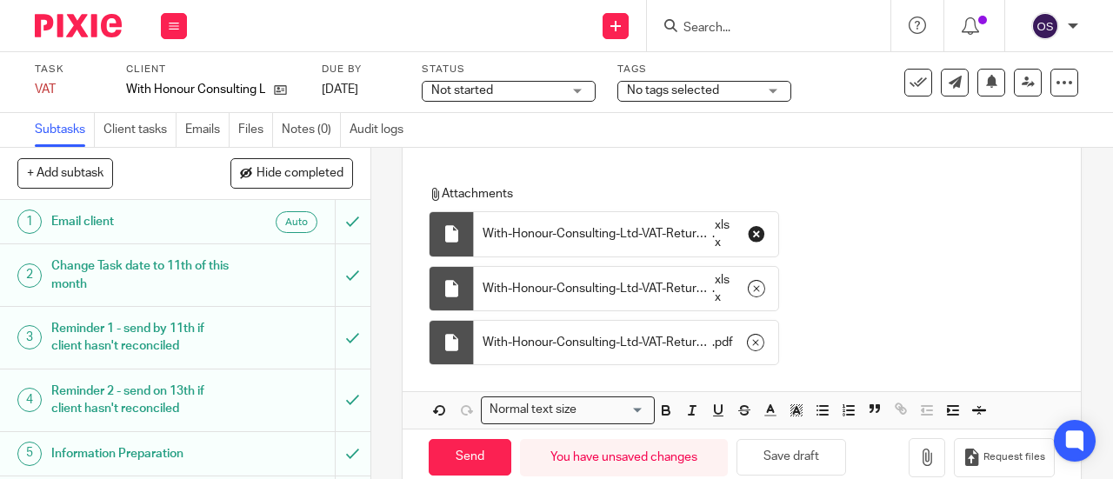
click at [752, 242] on icon "button" at bounding box center [756, 233] width 17 height 17
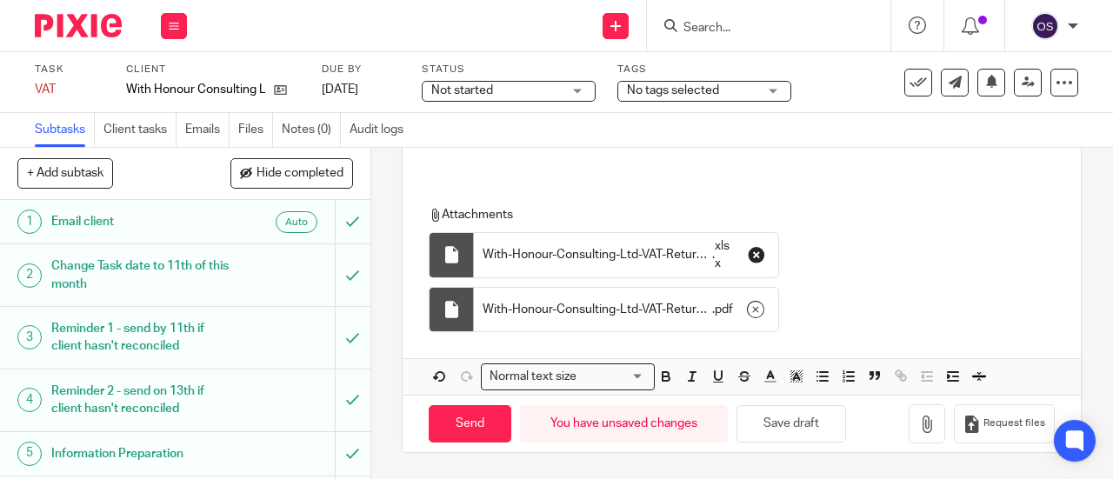
click at [750, 261] on icon "button" at bounding box center [756, 254] width 17 height 17
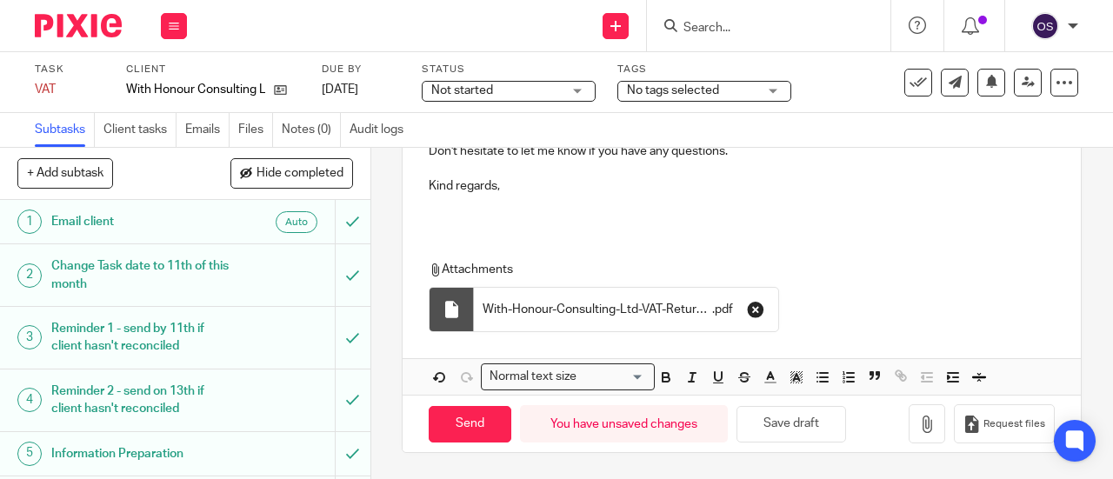
click at [747, 309] on icon "button" at bounding box center [755, 309] width 17 height 17
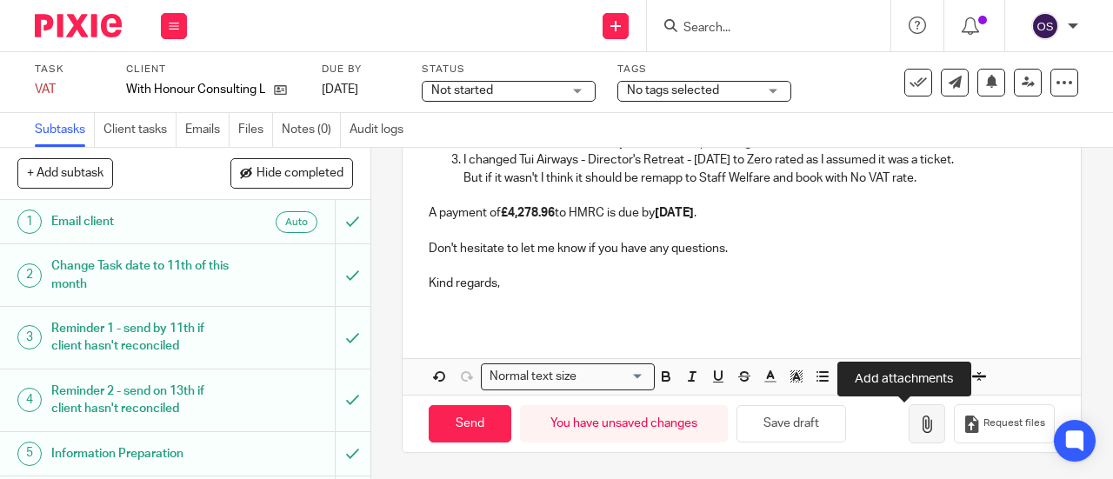
click at [918, 428] on icon "button" at bounding box center [926, 424] width 17 height 17
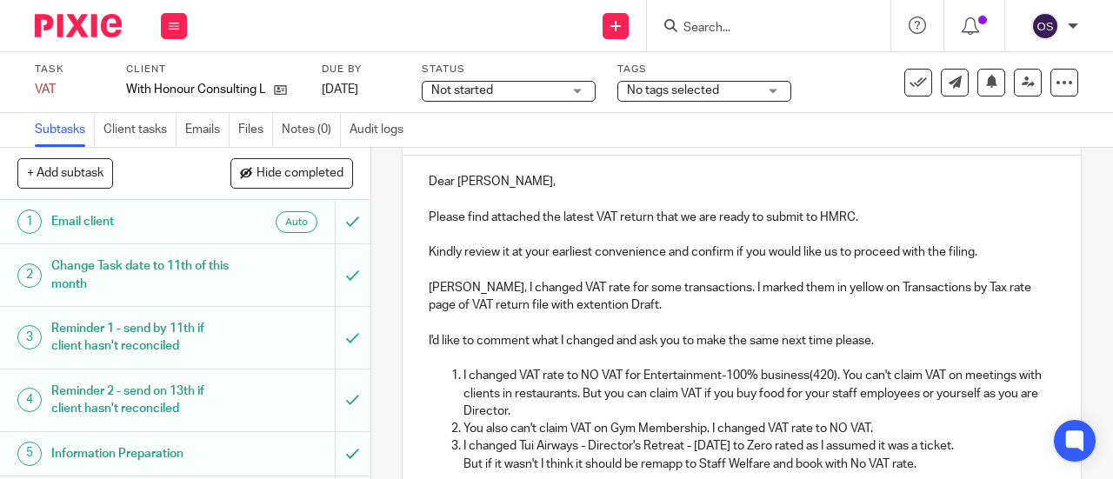
scroll to position [264, 0]
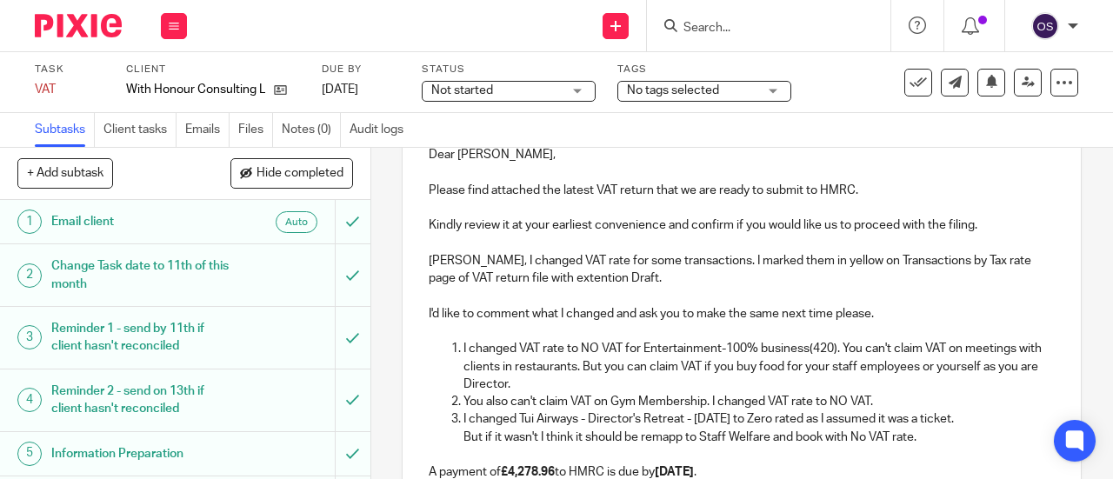
click at [790, 268] on p "William, I changed VAT rate for some transactions. I marked them in yellow on T…" at bounding box center [742, 270] width 626 height 36
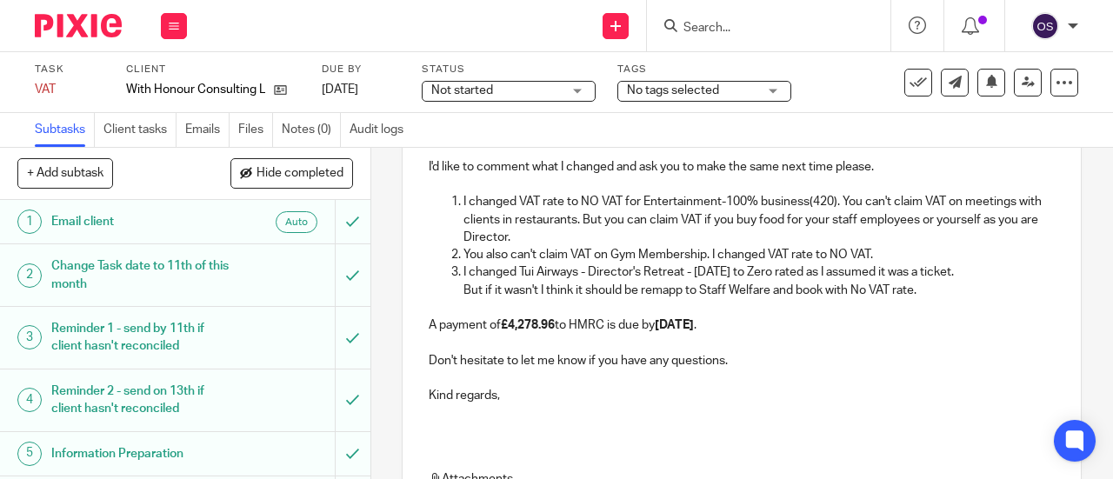
scroll to position [437, 0]
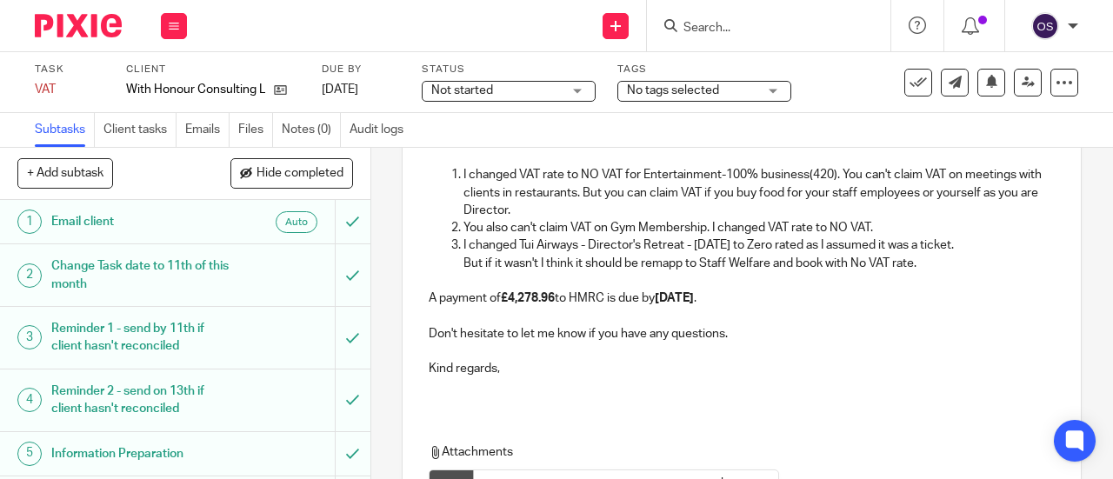
click at [431, 305] on p "A payment of £4,278.96 to HMRC is due by 7th November 2025 ." at bounding box center [742, 298] width 626 height 17
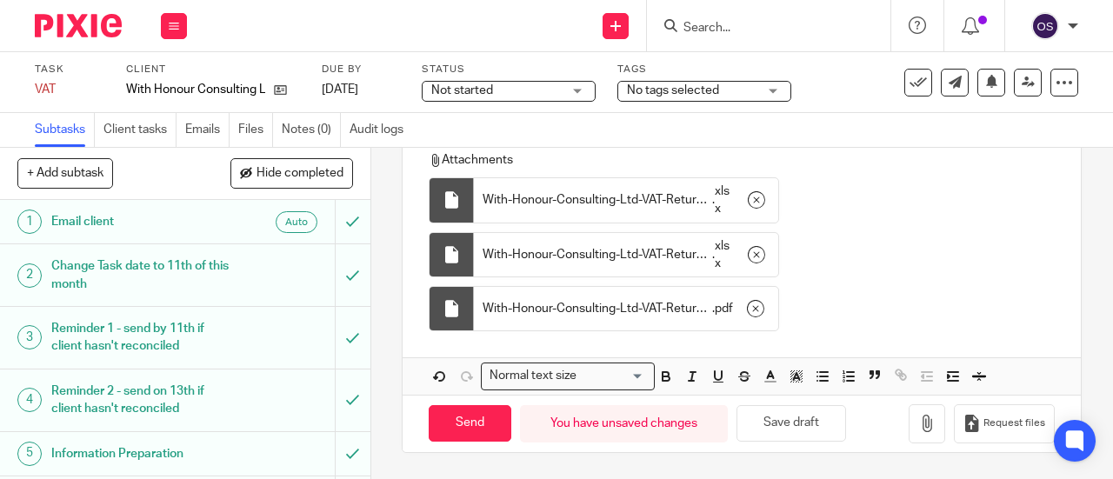
scroll to position [731, 0]
click at [449, 424] on input "Send" at bounding box center [470, 423] width 83 height 37
type input "Sent"
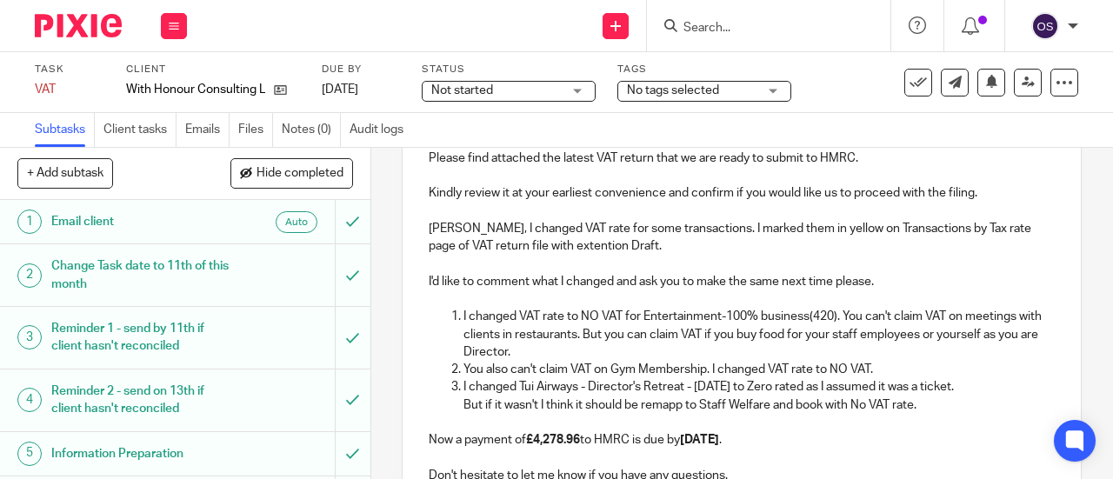
scroll to position [35, 0]
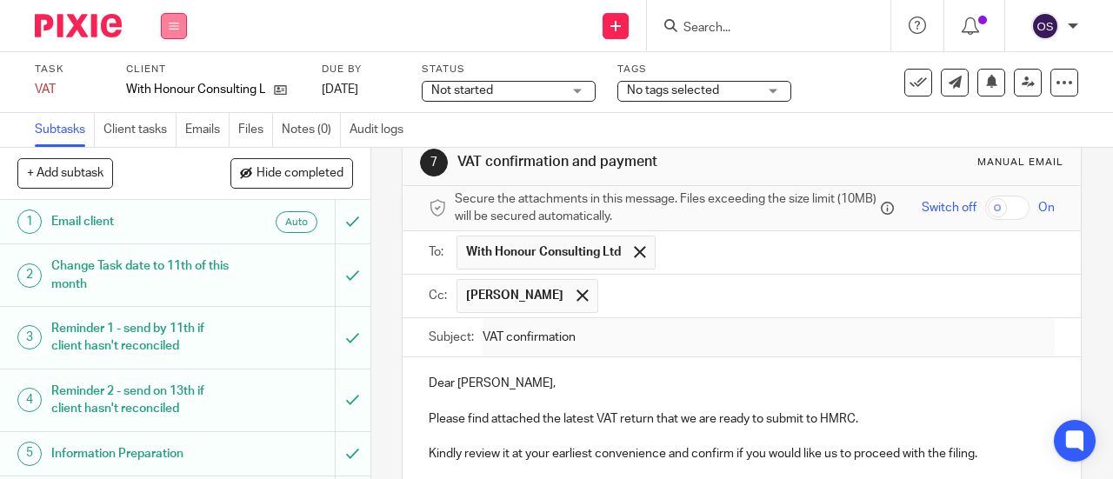
click at [182, 23] on button at bounding box center [174, 26] width 26 height 26
click at [160, 81] on link "Work" at bounding box center [165, 81] width 30 height 12
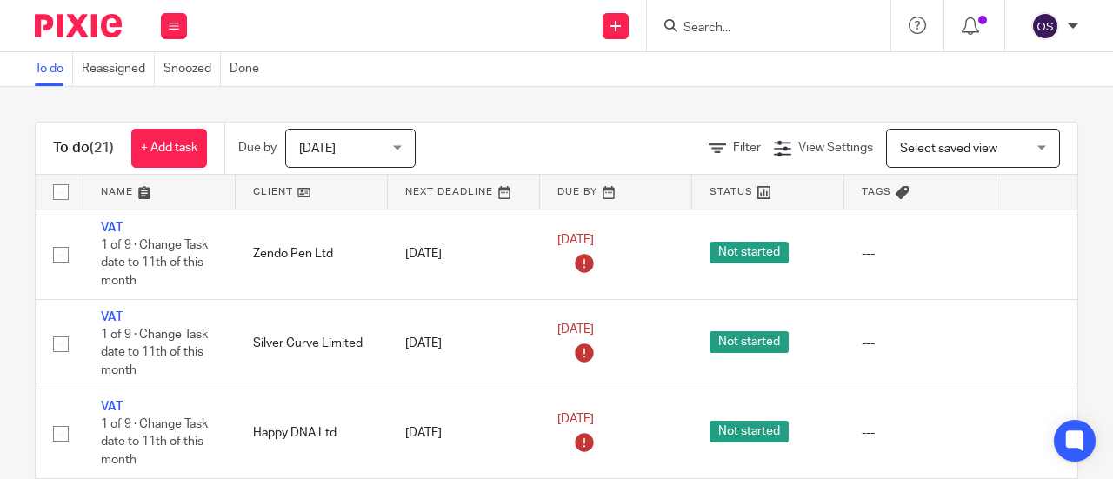
click at [263, 188] on link at bounding box center [312, 192] width 152 height 35
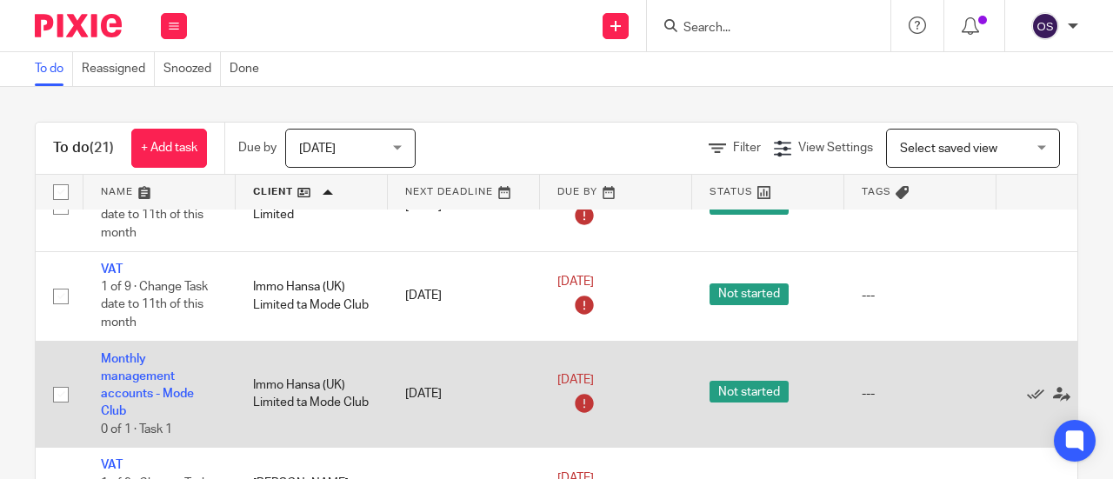
scroll to position [870, 0]
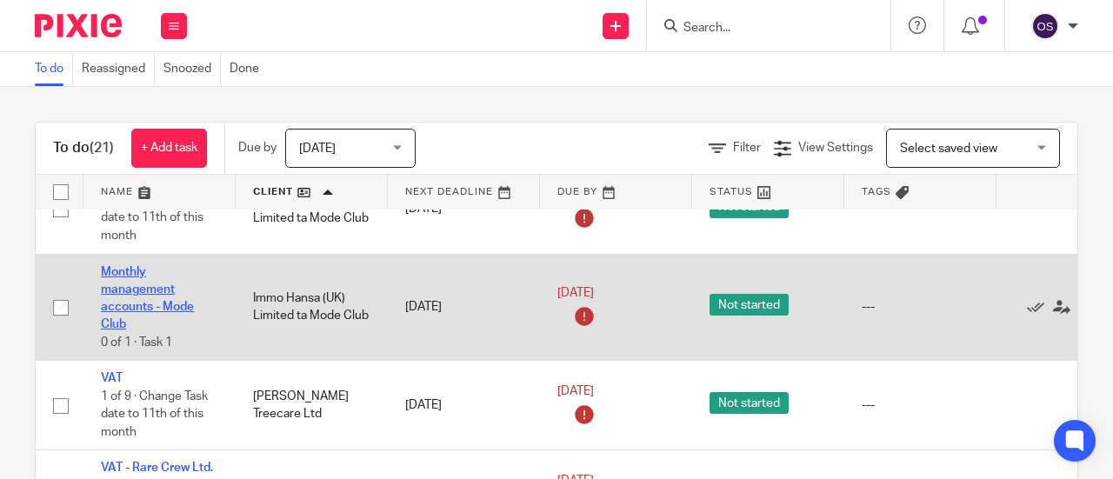
click at [111, 268] on link "Monthly management accounts - Mode Club" at bounding box center [147, 298] width 93 height 65
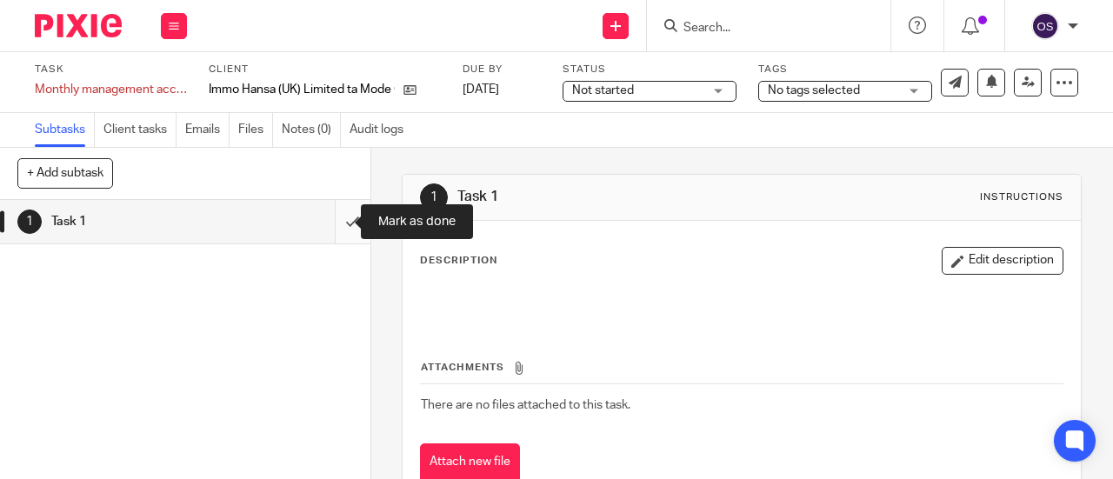
click at [338, 224] on input "submit" at bounding box center [185, 221] width 371 height 43
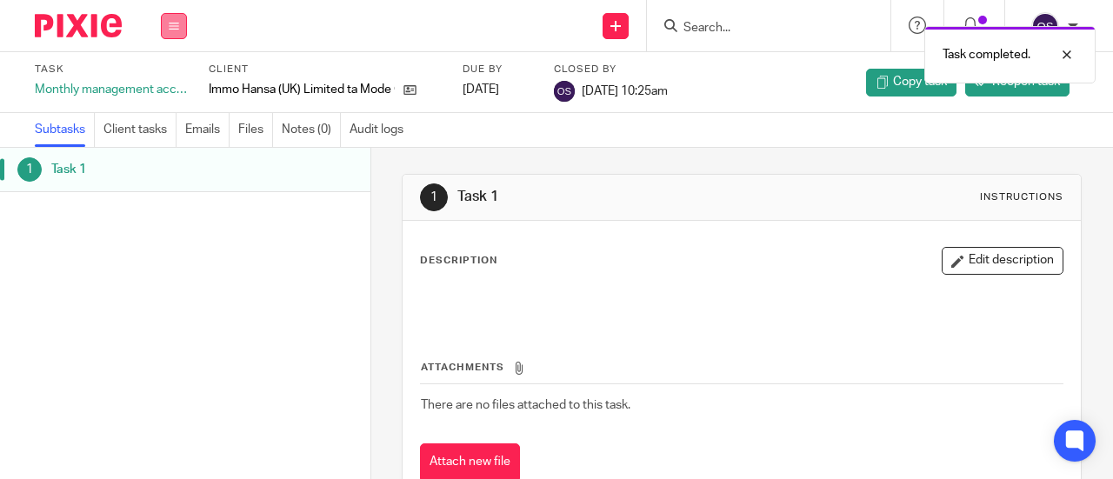
click at [177, 18] on button at bounding box center [174, 26] width 26 height 26
click at [170, 79] on link "Work" at bounding box center [165, 81] width 30 height 12
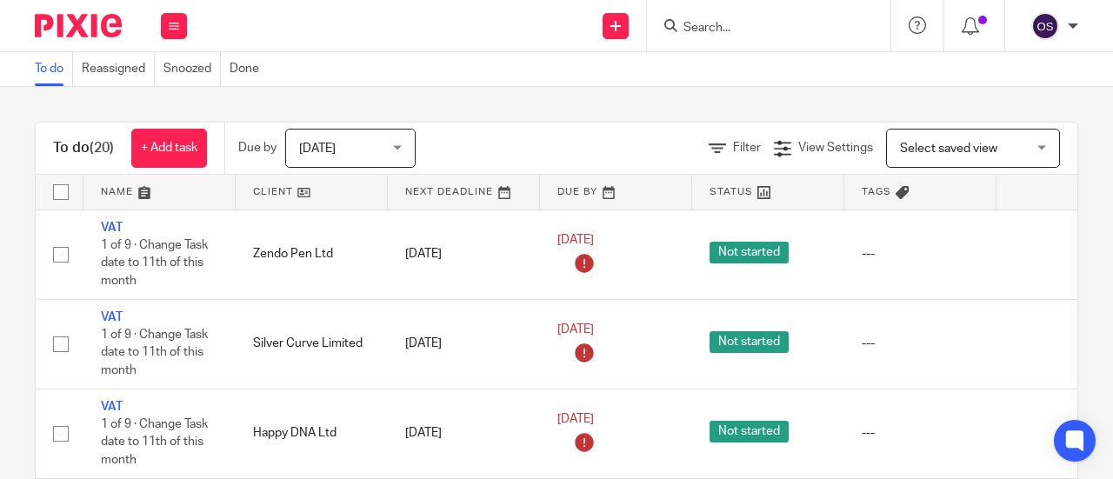
click at [252, 188] on link at bounding box center [312, 192] width 152 height 35
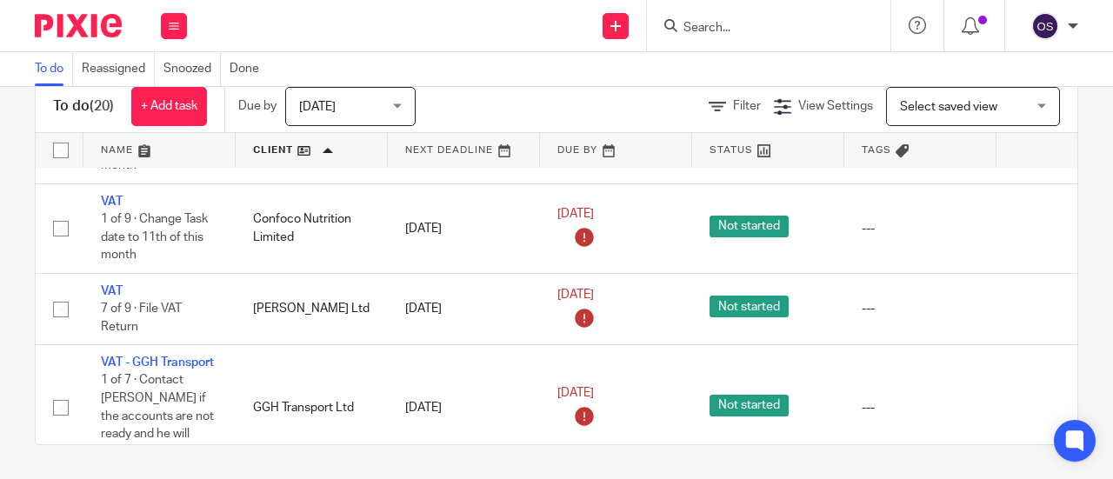
scroll to position [348, 0]
